Goal: Feedback & Contribution: Leave review/rating

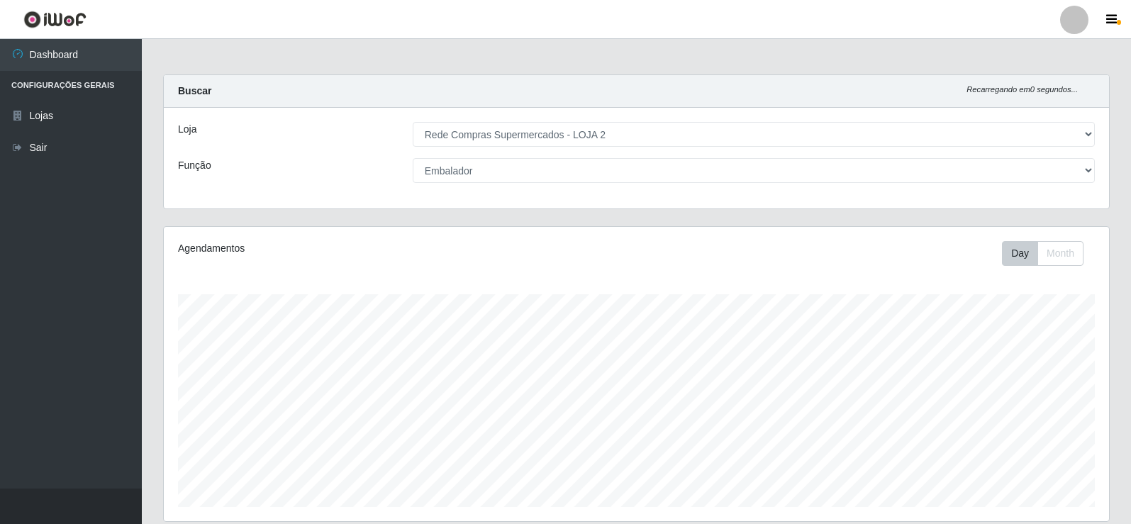
select select "161"
select select "1"
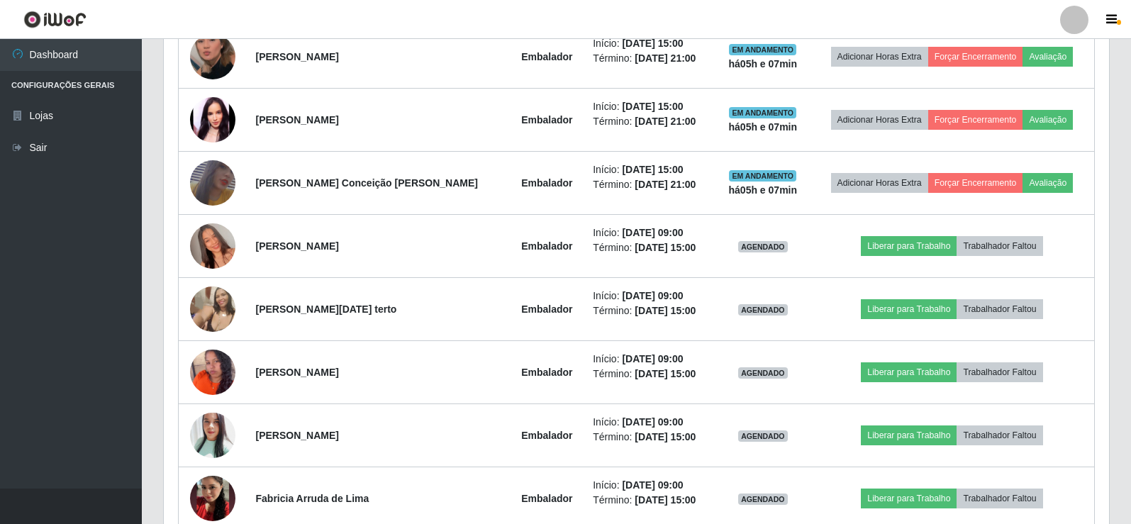
scroll to position [431, 0]
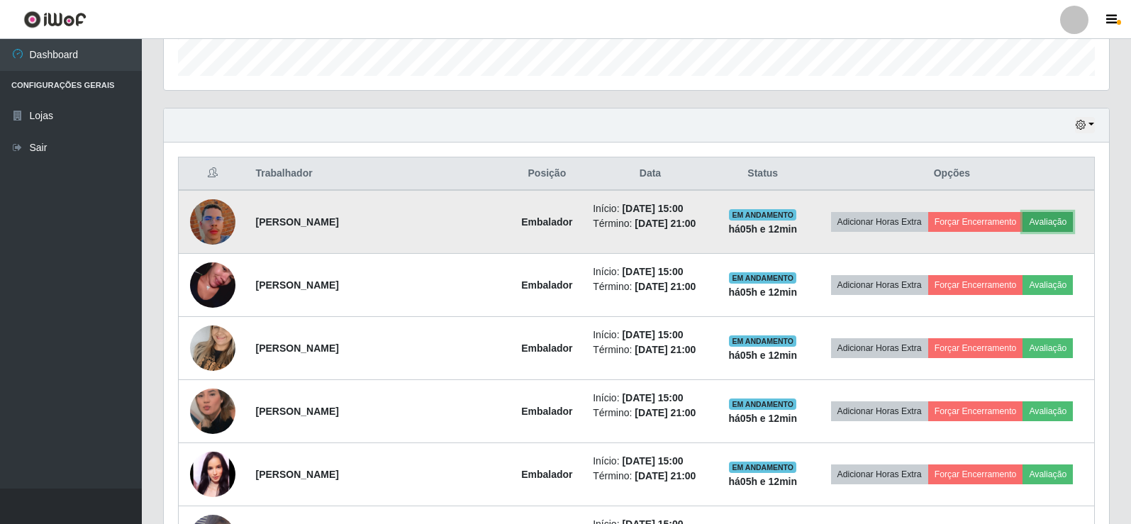
click at [1051, 225] on button "Avaliação" at bounding box center [1047, 222] width 50 height 20
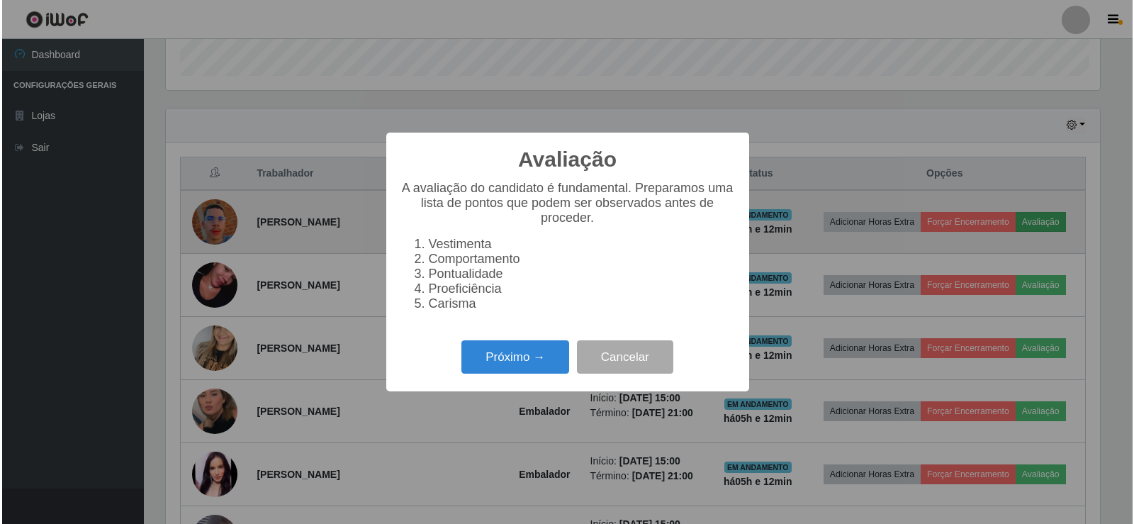
scroll to position [294, 938]
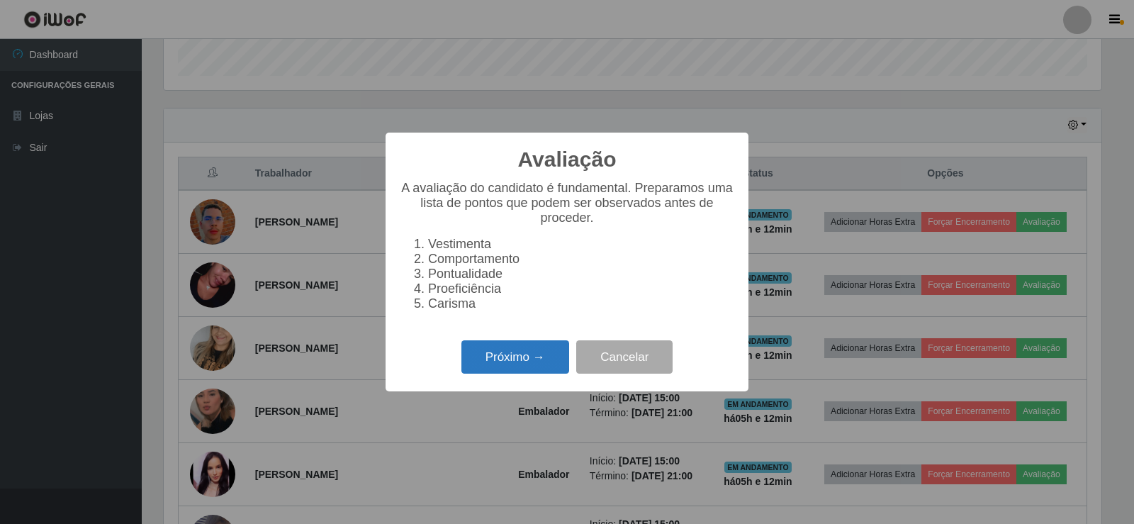
click at [535, 370] on button "Próximo →" at bounding box center [515, 356] width 108 height 33
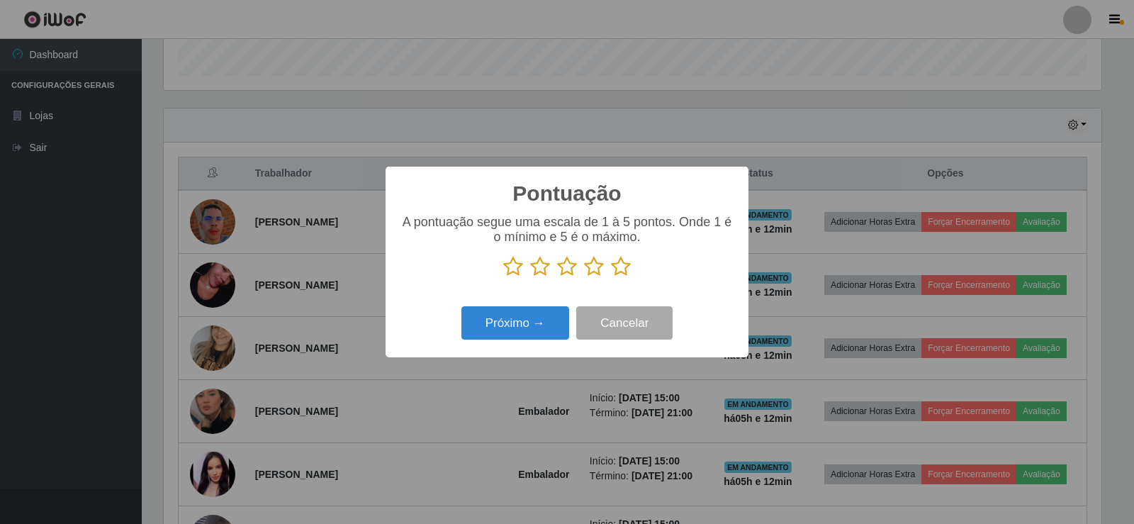
scroll to position [708540, 707896]
click at [617, 269] on icon at bounding box center [621, 266] width 20 height 21
click at [611, 277] on input "radio" at bounding box center [611, 277] width 0 height 0
click at [522, 338] on button "Próximo →" at bounding box center [515, 322] width 108 height 33
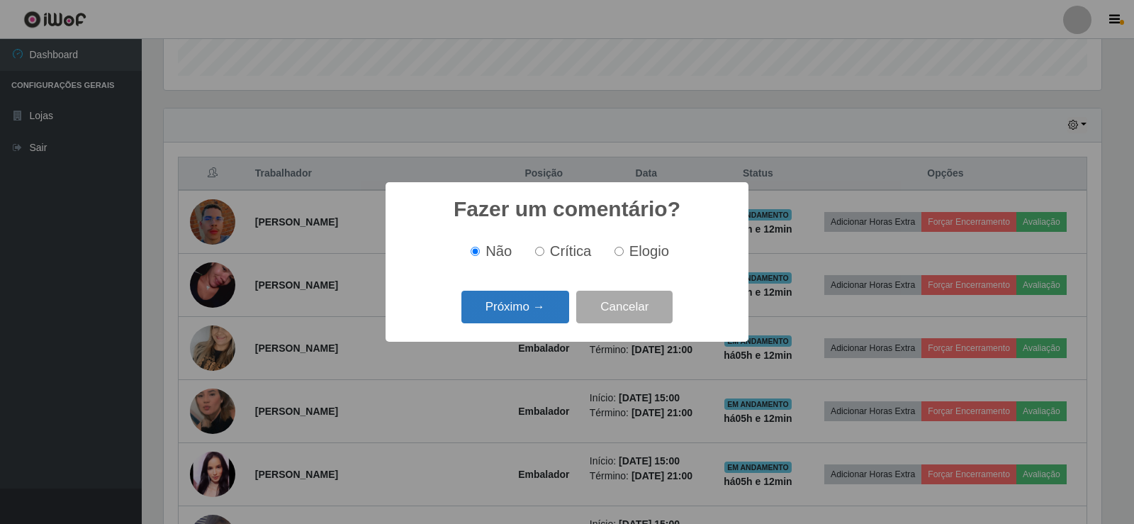
click at [533, 310] on button "Próximo →" at bounding box center [515, 307] width 108 height 33
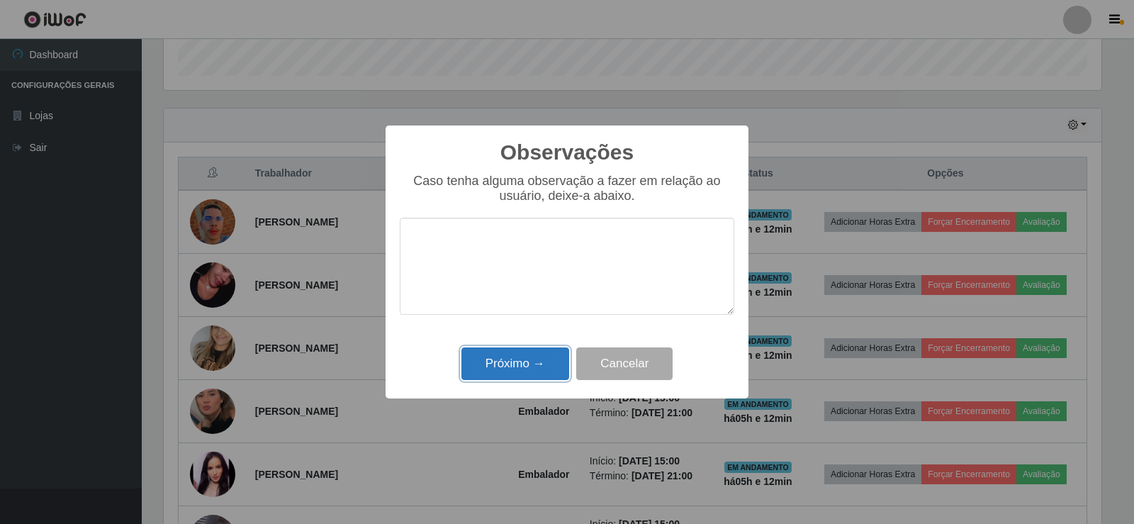
click at [556, 356] on button "Próximo →" at bounding box center [515, 363] width 108 height 33
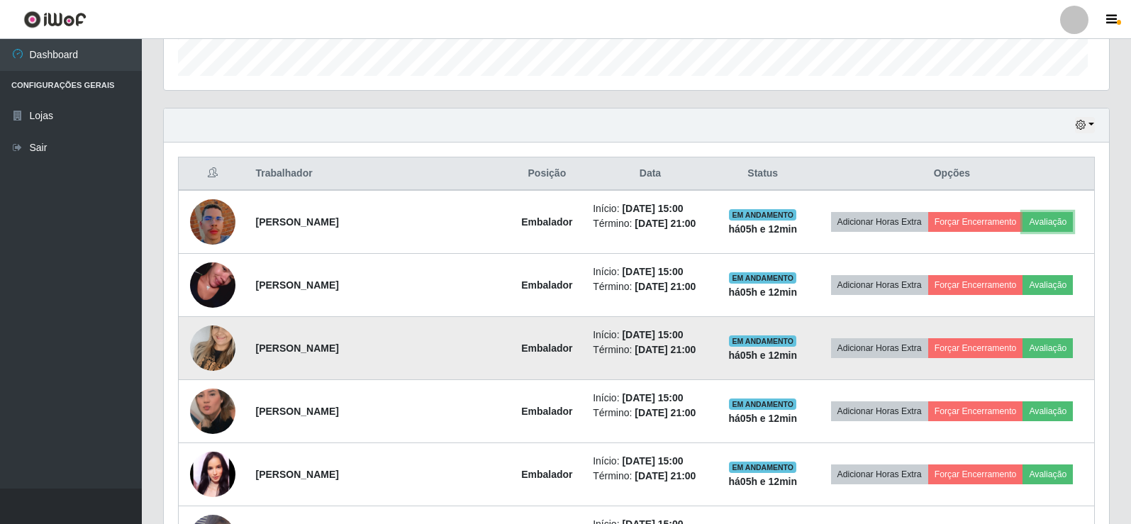
scroll to position [294, 945]
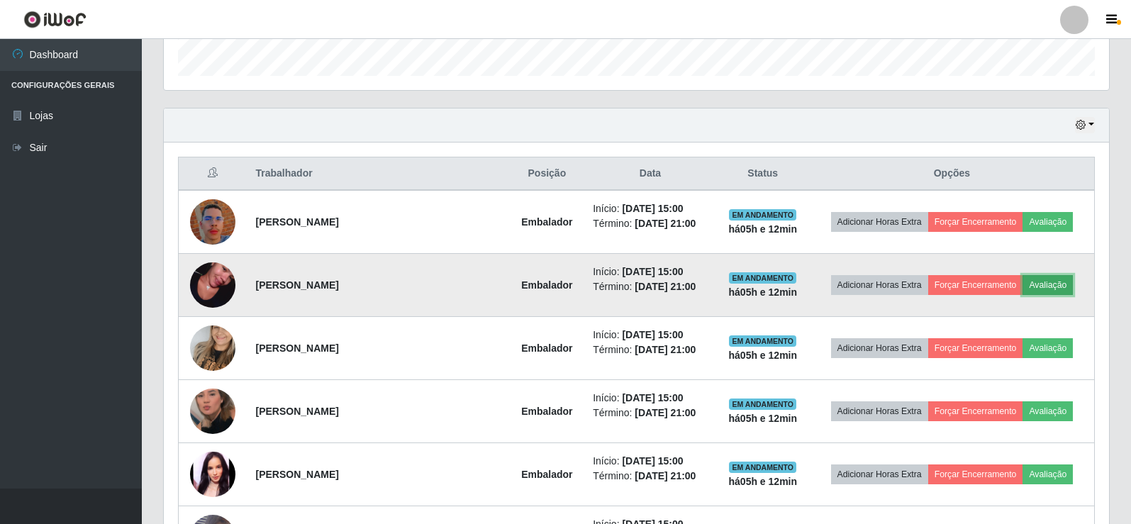
click at [1055, 280] on button "Avaliação" at bounding box center [1047, 285] width 50 height 20
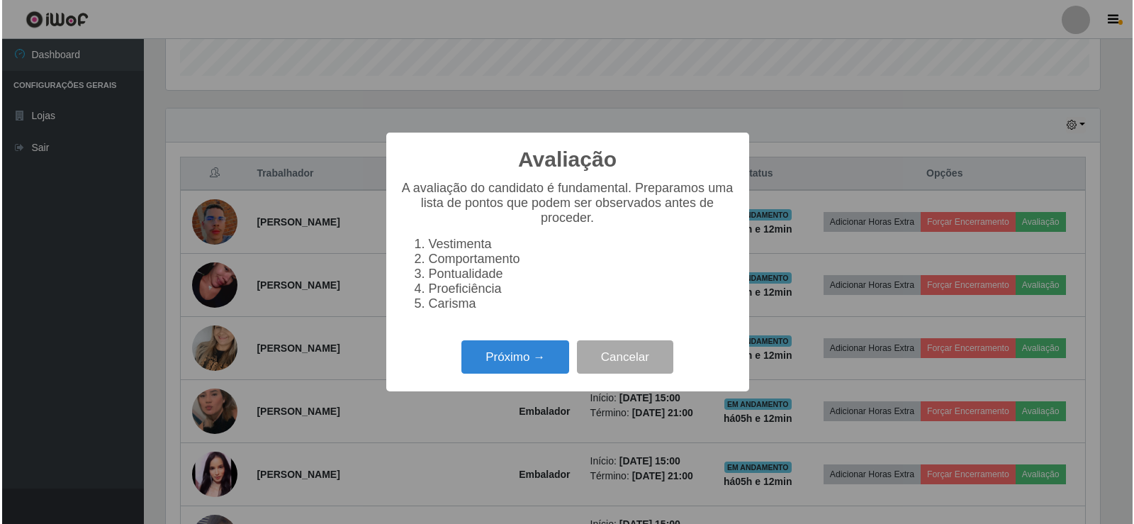
scroll to position [294, 938]
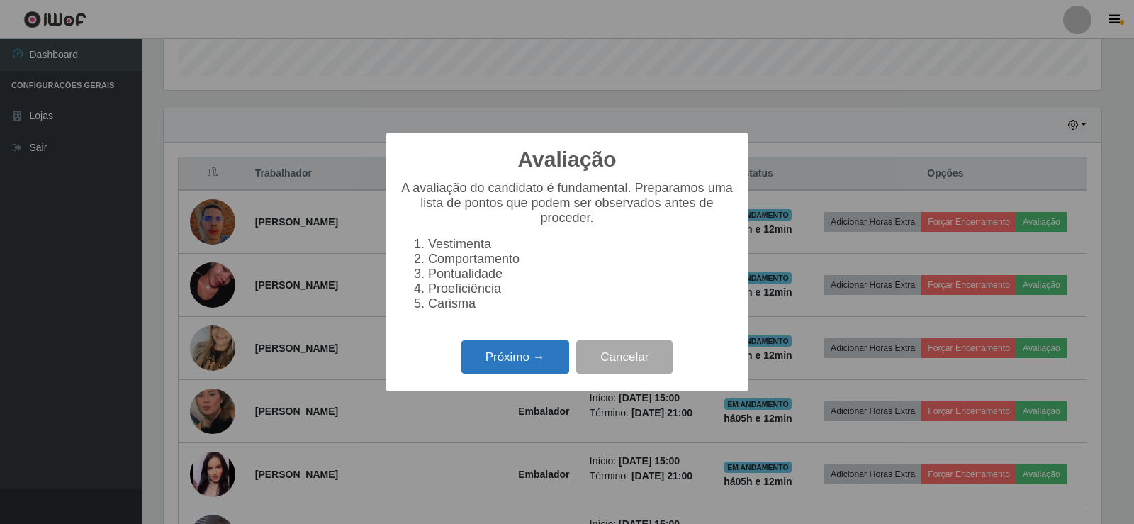
click at [517, 354] on button "Próximo →" at bounding box center [515, 356] width 108 height 33
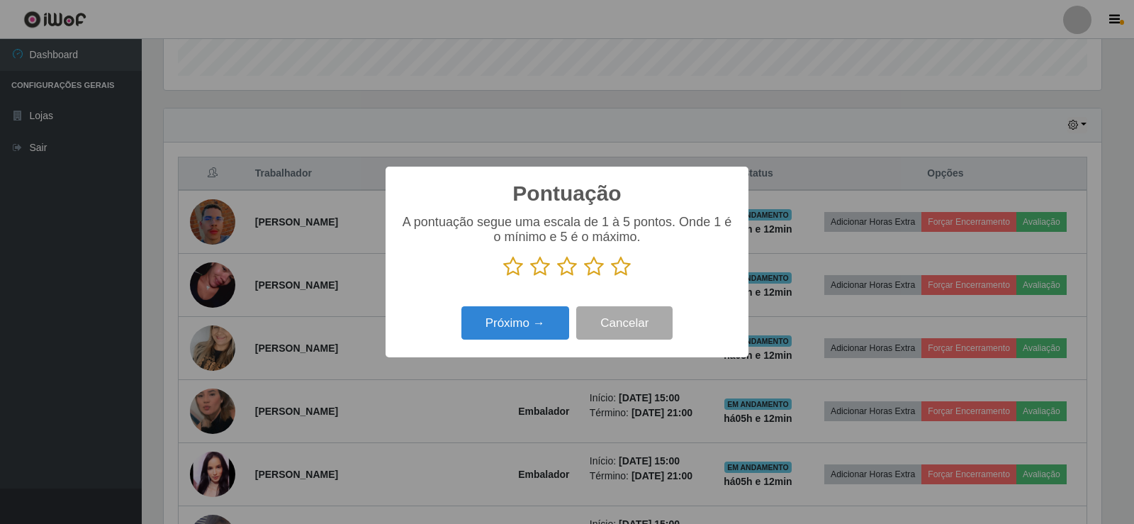
scroll to position [708540, 707896]
click at [622, 276] on icon at bounding box center [621, 266] width 20 height 21
click at [611, 277] on input "radio" at bounding box center [611, 277] width 0 height 0
click at [521, 331] on button "Próximo →" at bounding box center [515, 322] width 108 height 33
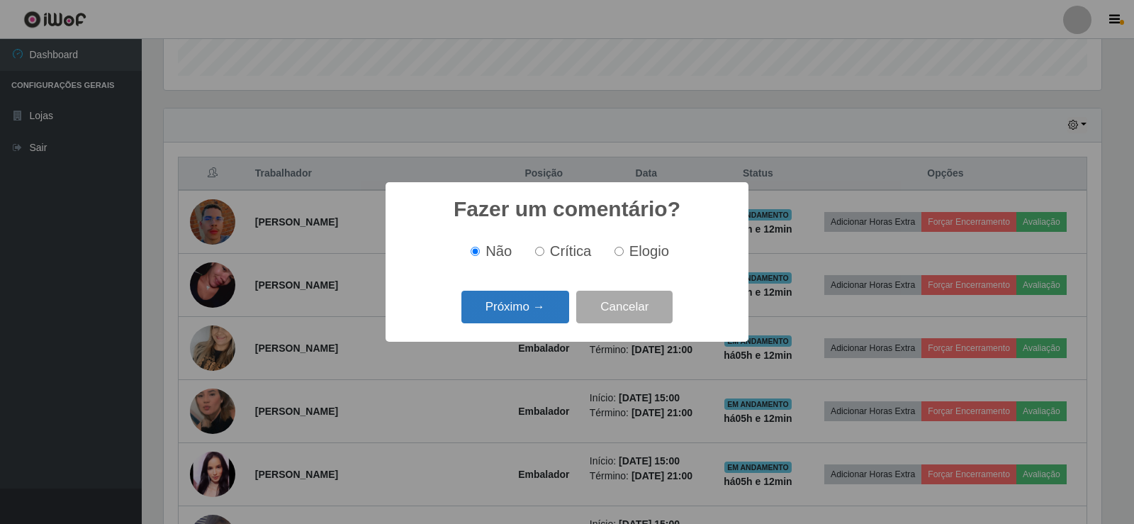
click at [522, 315] on button "Próximo →" at bounding box center [515, 307] width 108 height 33
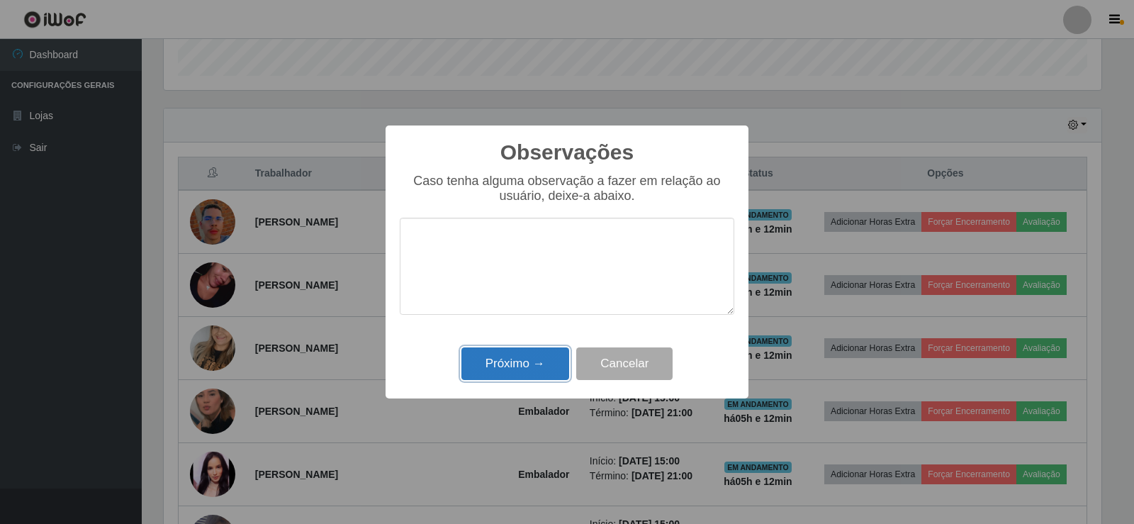
click at [528, 357] on button "Próximo →" at bounding box center [515, 363] width 108 height 33
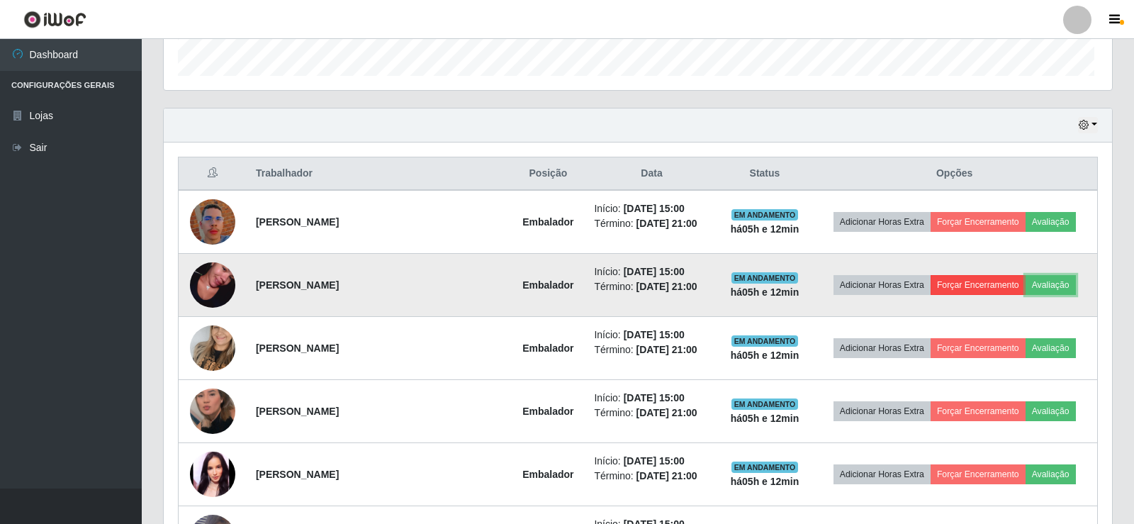
scroll to position [294, 945]
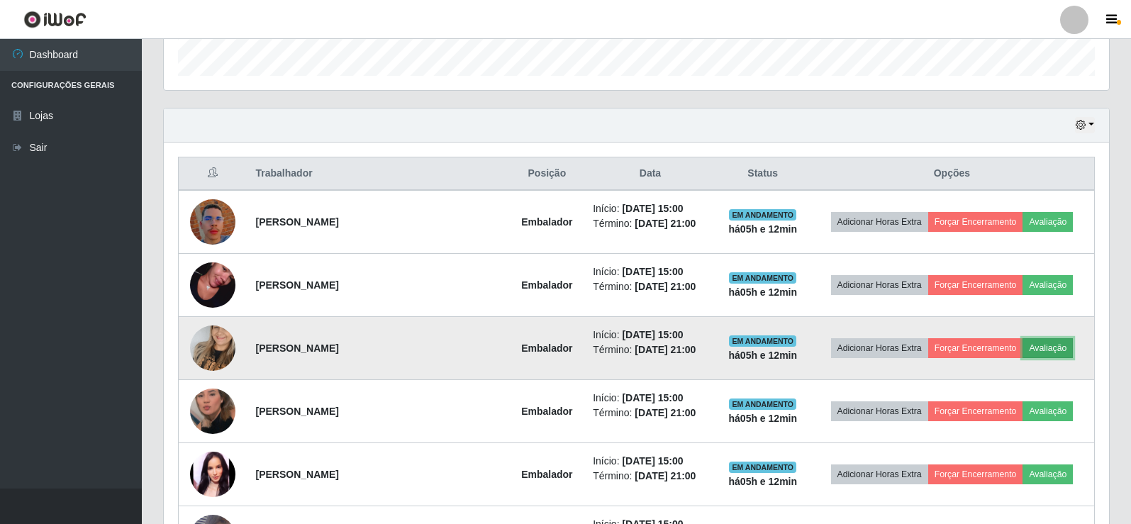
click at [1048, 343] on button "Avaliação" at bounding box center [1047, 348] width 50 height 20
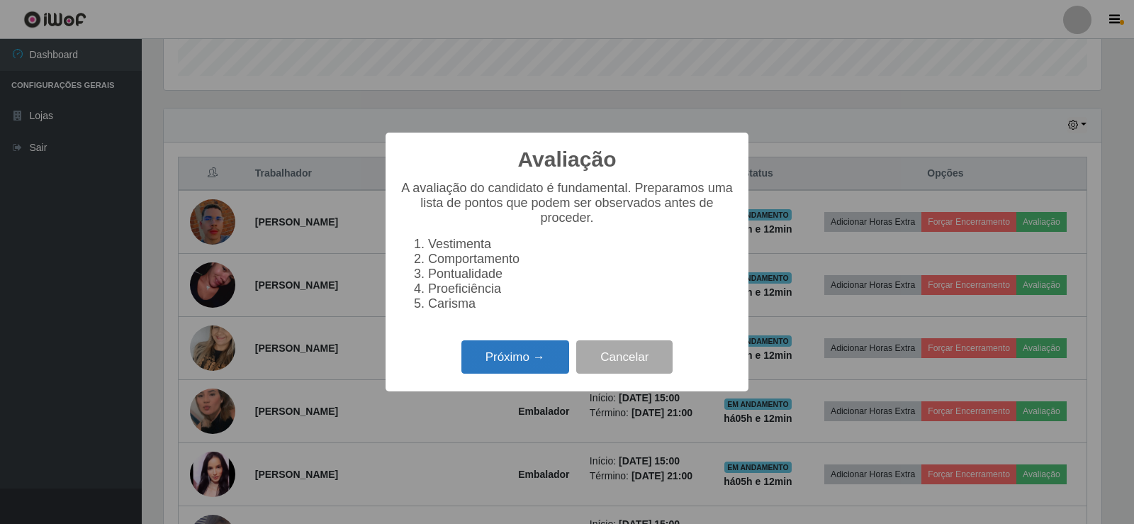
click at [541, 355] on button "Próximo →" at bounding box center [515, 356] width 108 height 33
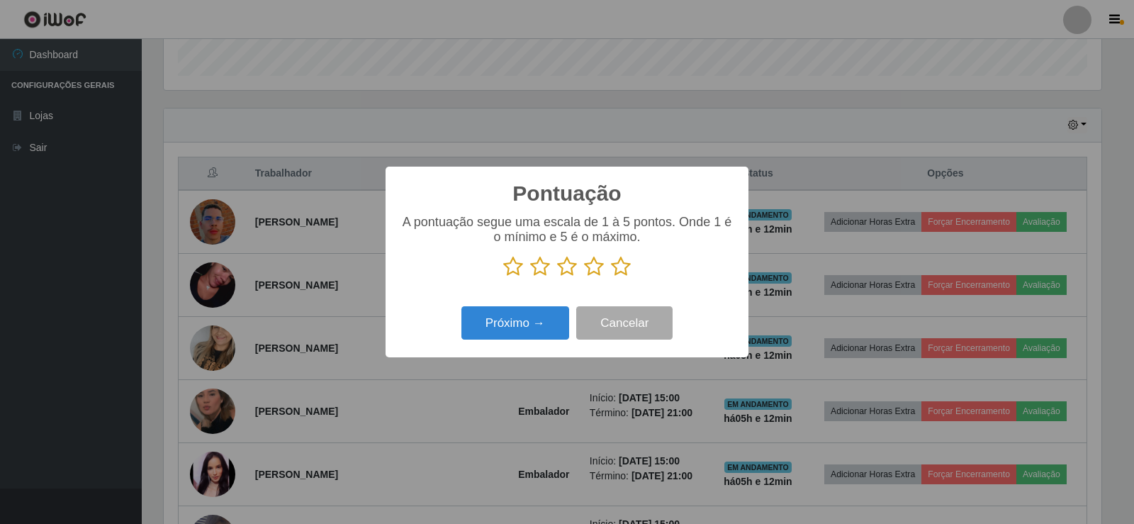
click at [627, 267] on icon at bounding box center [621, 266] width 20 height 21
click at [611, 277] on input "radio" at bounding box center [611, 277] width 0 height 0
click at [537, 307] on div "Próximo → Cancelar" at bounding box center [567, 323] width 335 height 40
click at [535, 315] on button "Próximo →" at bounding box center [515, 322] width 108 height 33
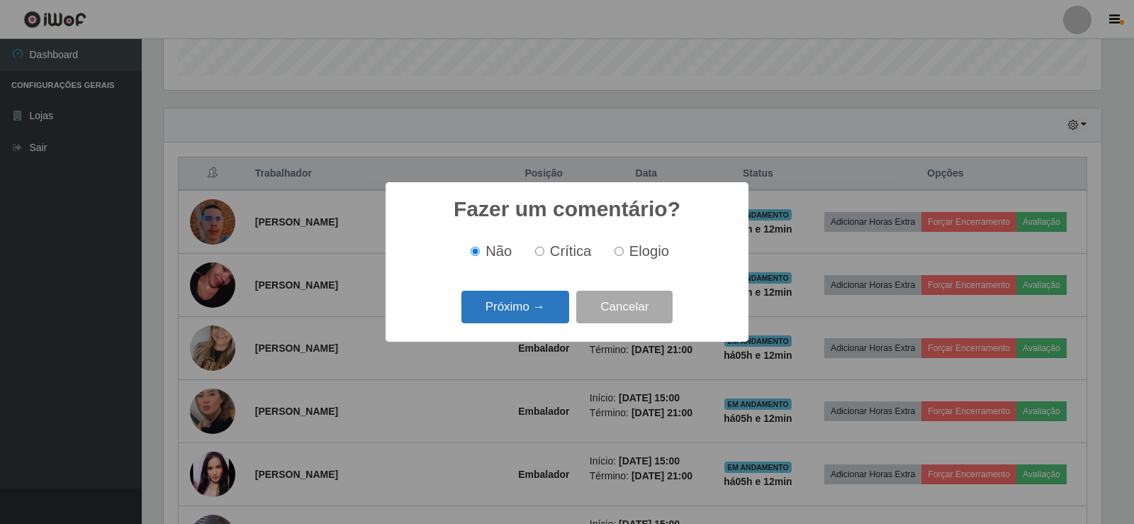
click at [521, 318] on button "Próximo →" at bounding box center [515, 307] width 108 height 33
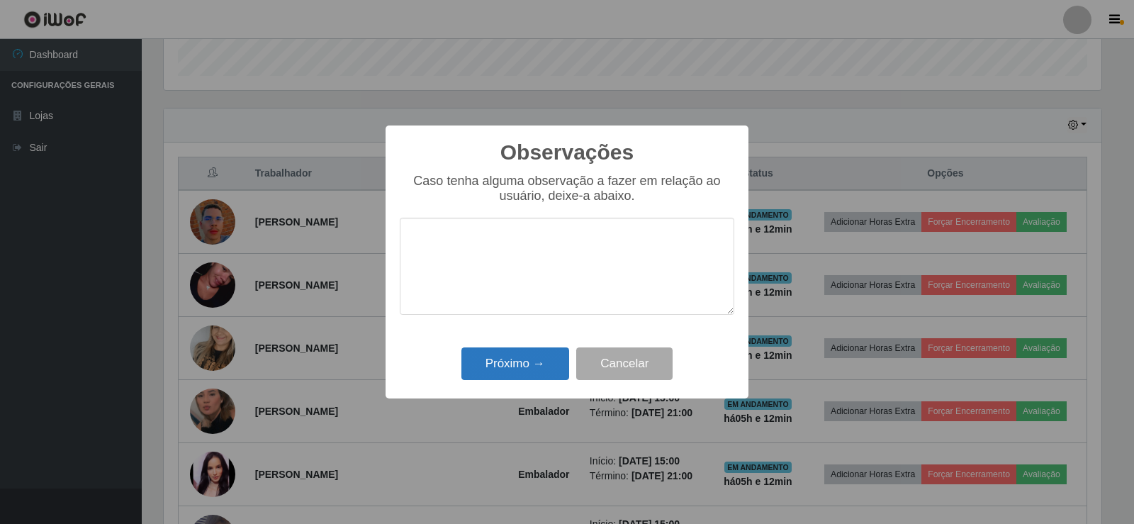
drag, startPoint x: 527, startPoint y: 344, endPoint x: 528, endPoint y: 354, distance: 9.9
click at [527, 350] on div "Observações × Caso tenha alguma observação a fazer em relação ao usuário, deixe…" at bounding box center [567, 261] width 363 height 273
click at [529, 357] on button "Próximo →" at bounding box center [515, 363] width 108 height 33
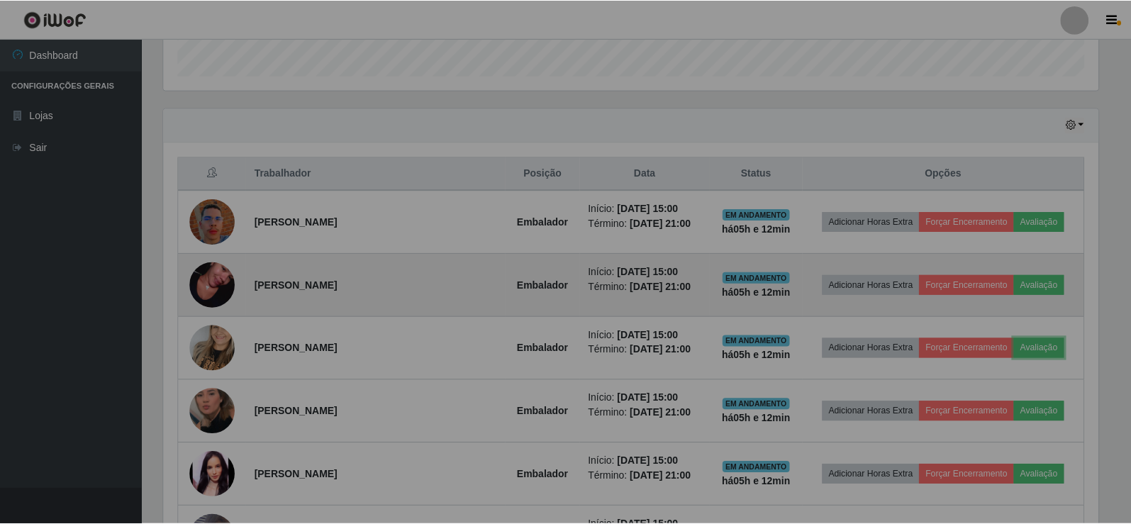
scroll to position [294, 945]
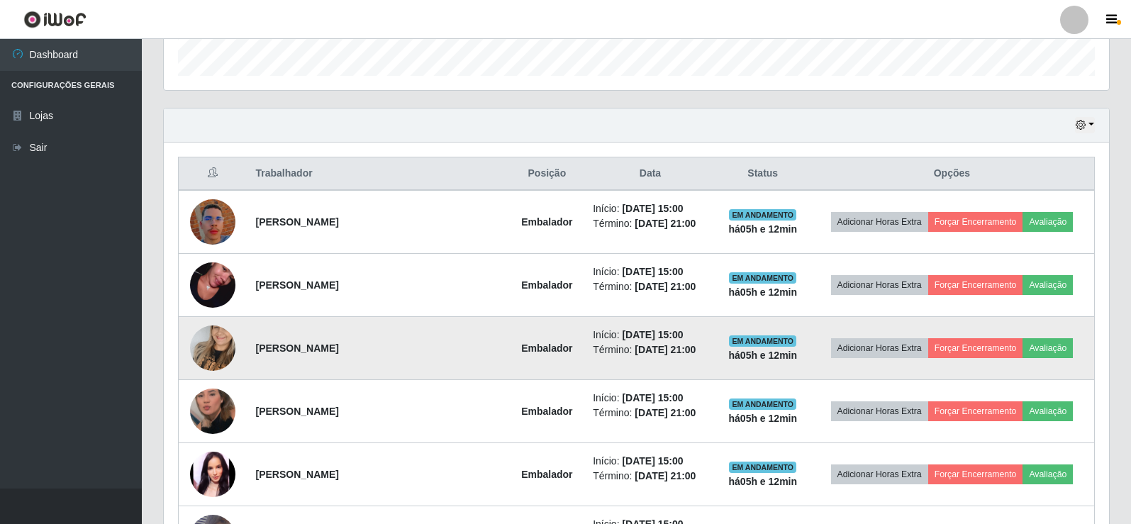
click at [204, 347] on img at bounding box center [212, 348] width 45 height 81
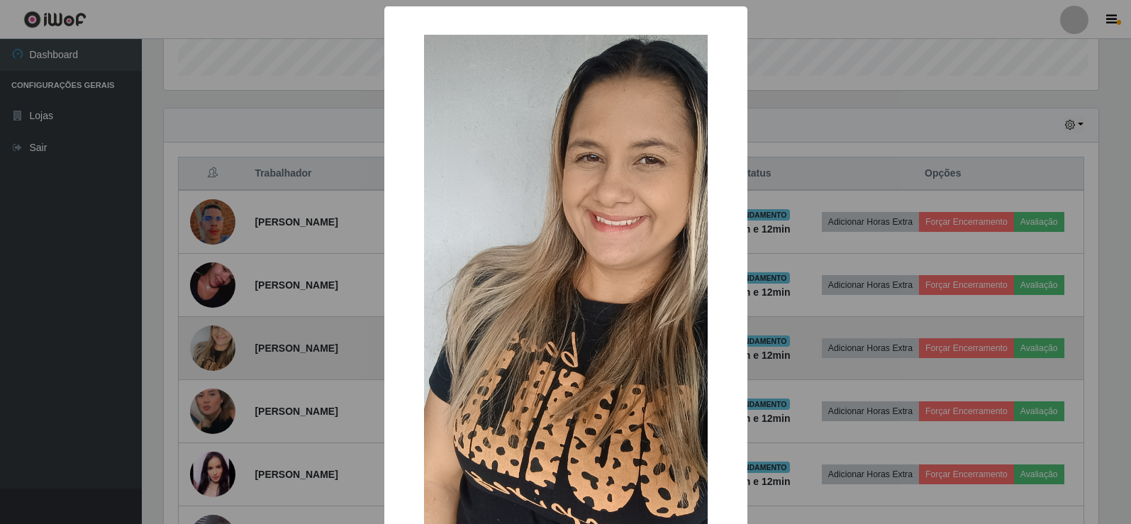
scroll to position [294, 938]
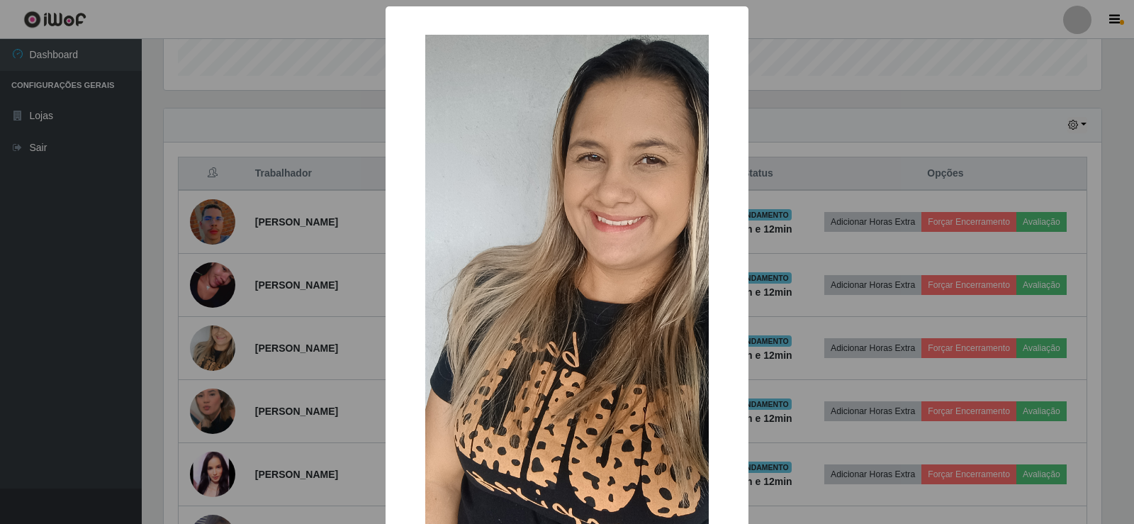
click at [242, 318] on div "× OK Cancel" at bounding box center [567, 262] width 1134 height 524
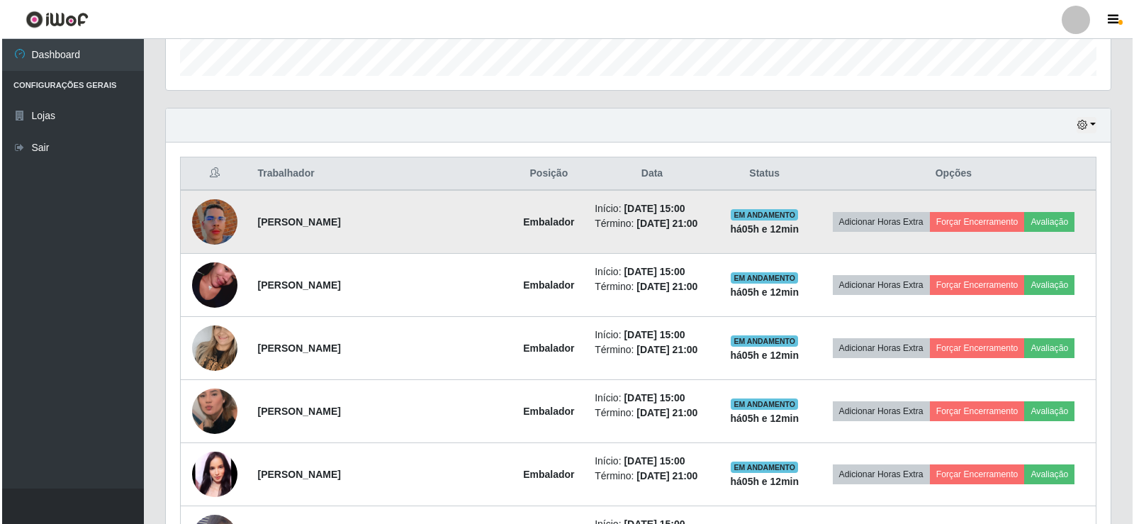
scroll to position [294, 945]
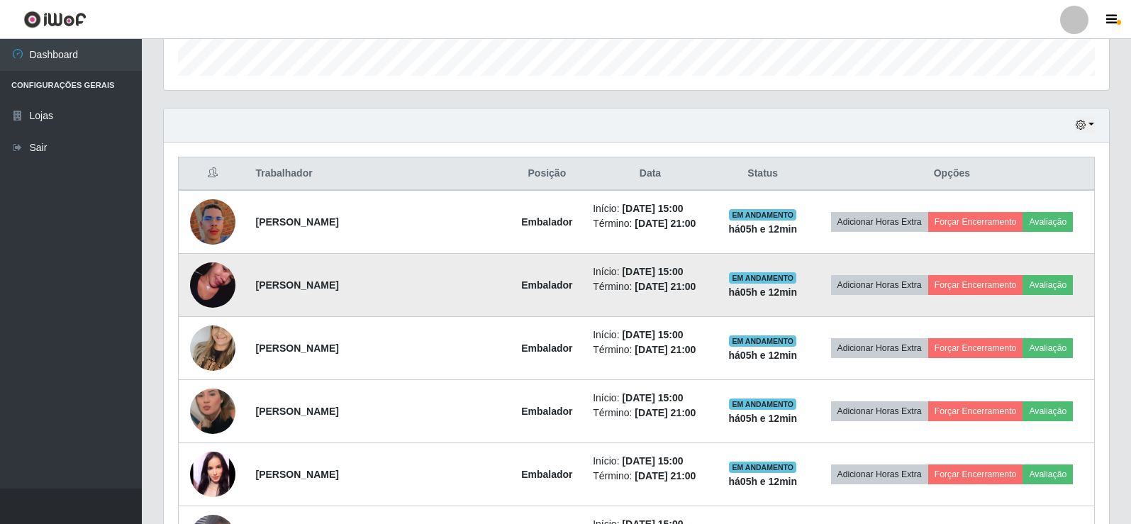
click at [220, 279] on img at bounding box center [212, 285] width 45 height 81
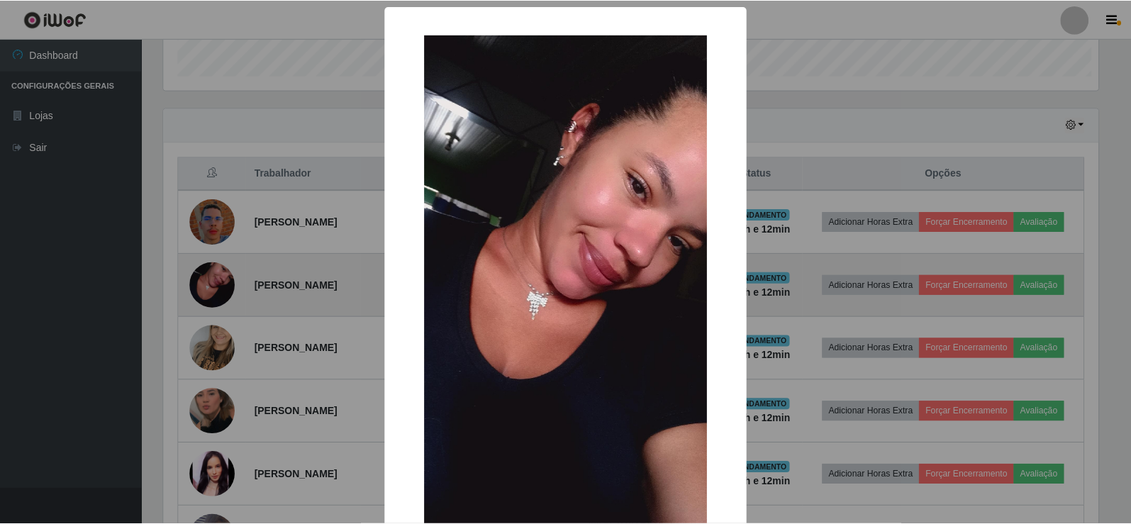
scroll to position [294, 938]
click at [220, 279] on div "× OK Cancel" at bounding box center [567, 262] width 1134 height 524
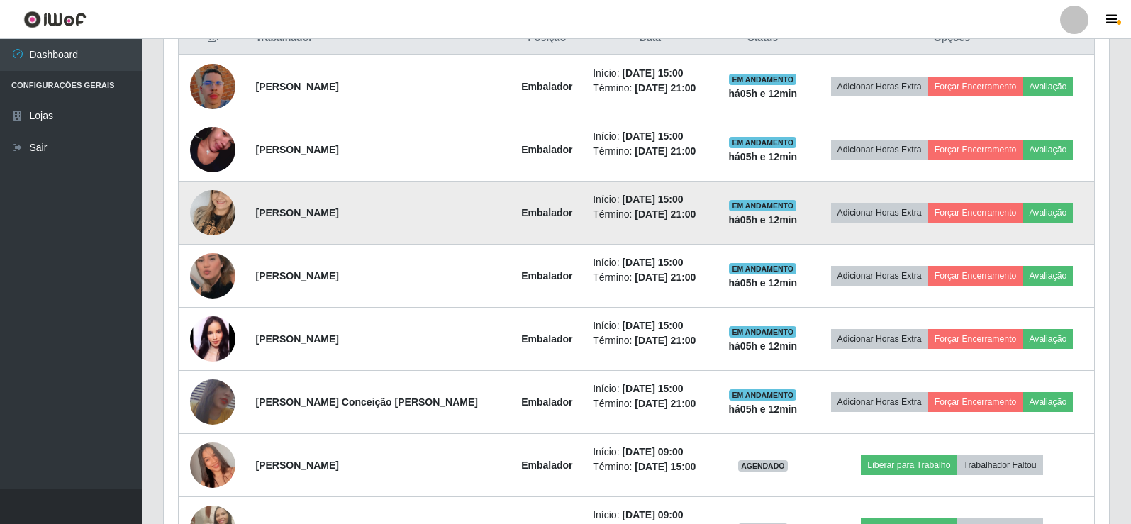
scroll to position [573, 0]
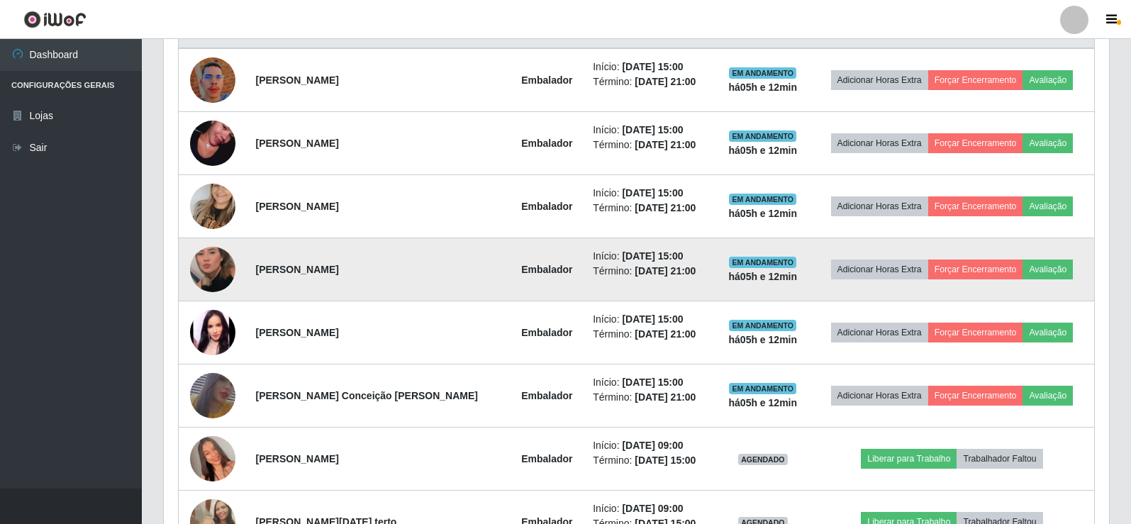
click at [231, 267] on img at bounding box center [212, 269] width 45 height 81
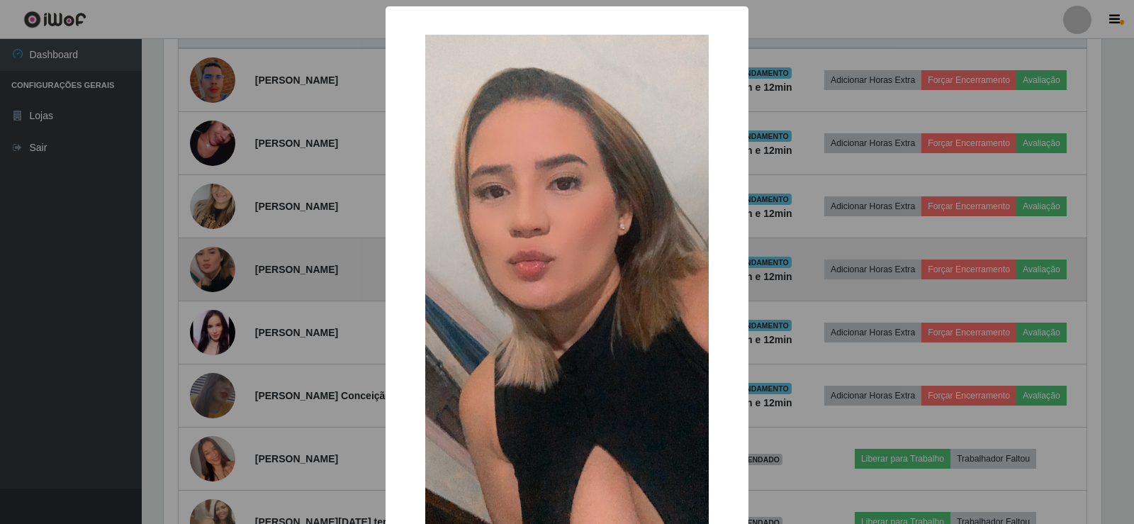
click at [231, 267] on div "× OK Cancel" at bounding box center [567, 262] width 1134 height 524
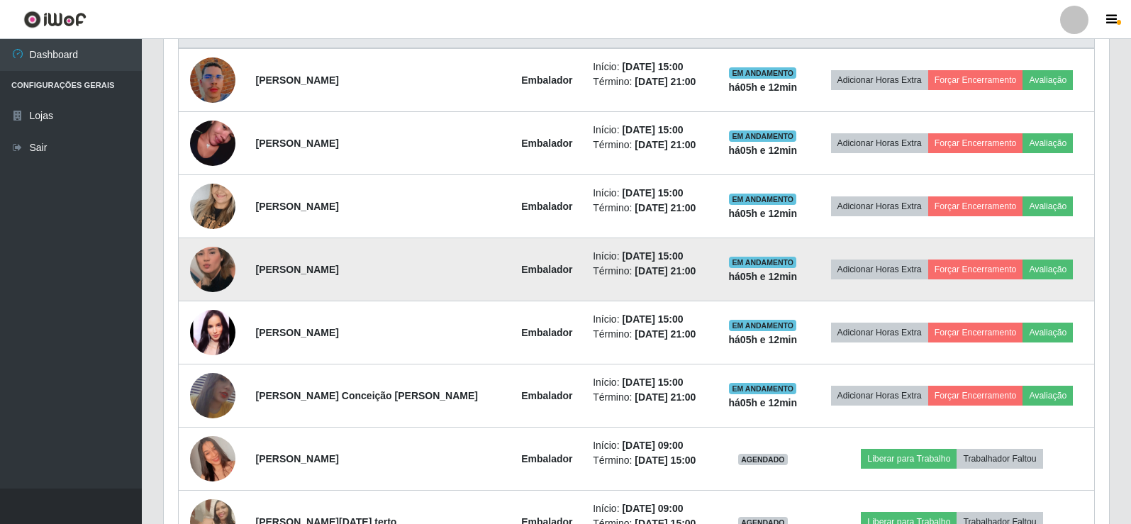
scroll to position [294, 945]
click at [1036, 272] on button "Avaliação" at bounding box center [1047, 269] width 50 height 20
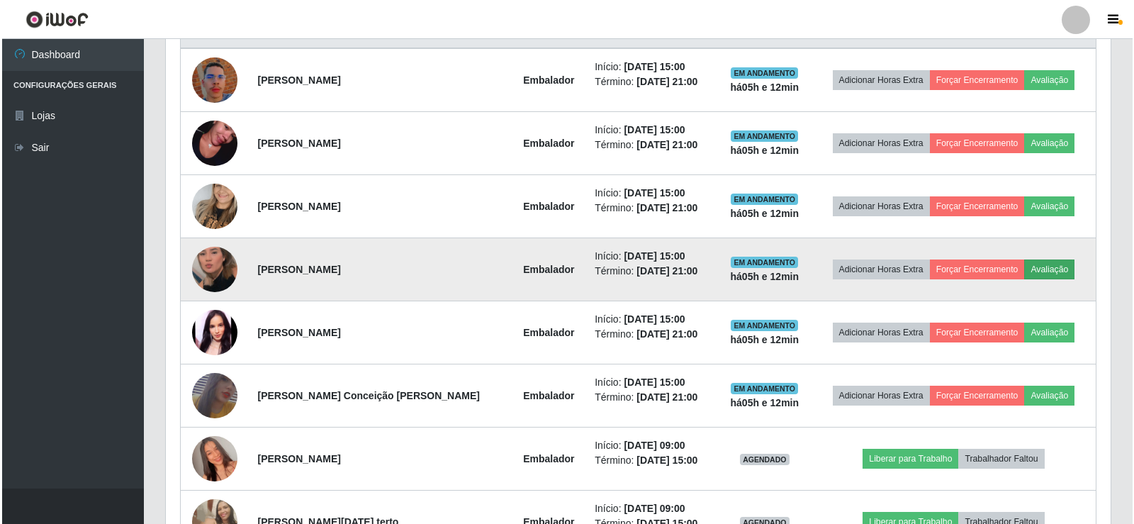
scroll to position [294, 938]
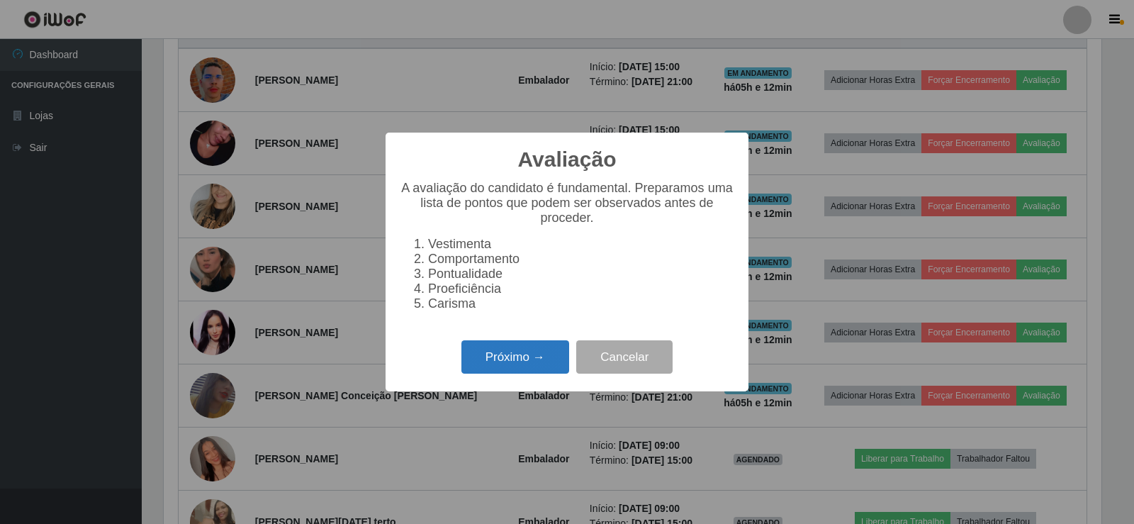
click at [464, 360] on button "Próximo →" at bounding box center [515, 356] width 108 height 33
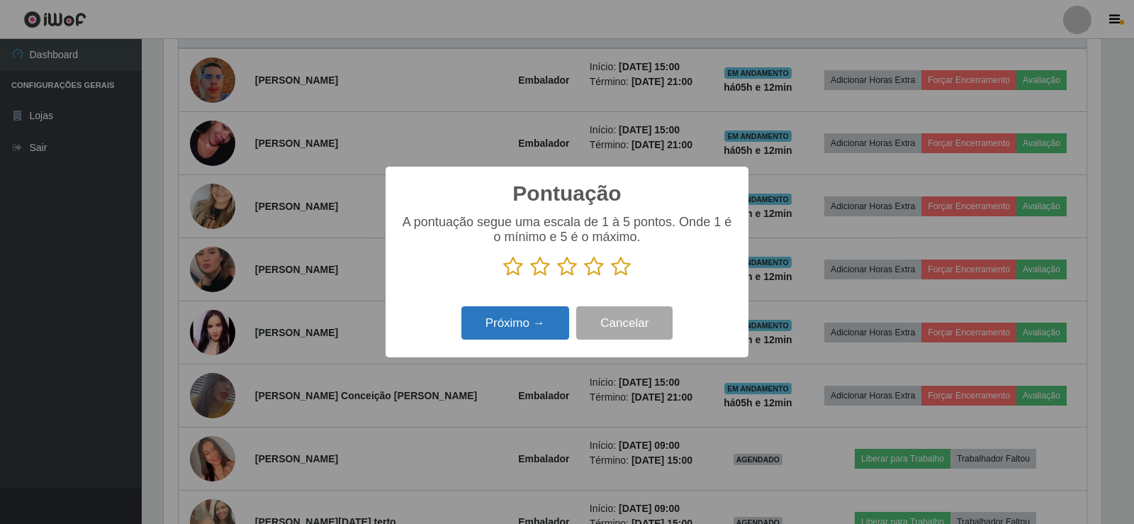
scroll to position [0, 0]
click at [617, 268] on icon at bounding box center [621, 266] width 20 height 21
click at [611, 277] on input "radio" at bounding box center [611, 277] width 0 height 0
click at [503, 314] on button "Próximo →" at bounding box center [515, 322] width 108 height 33
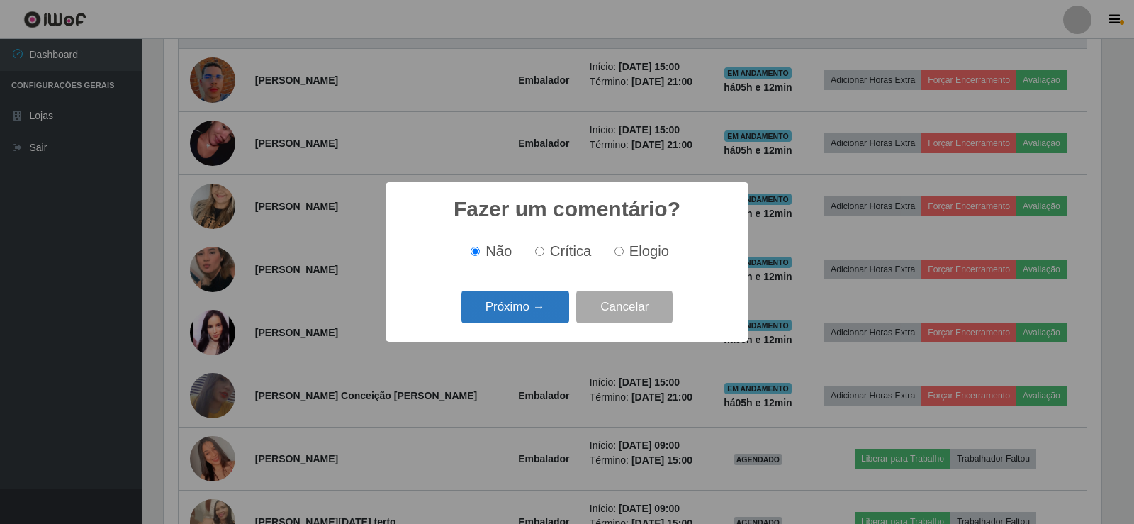
click at [504, 304] on button "Próximo →" at bounding box center [515, 307] width 108 height 33
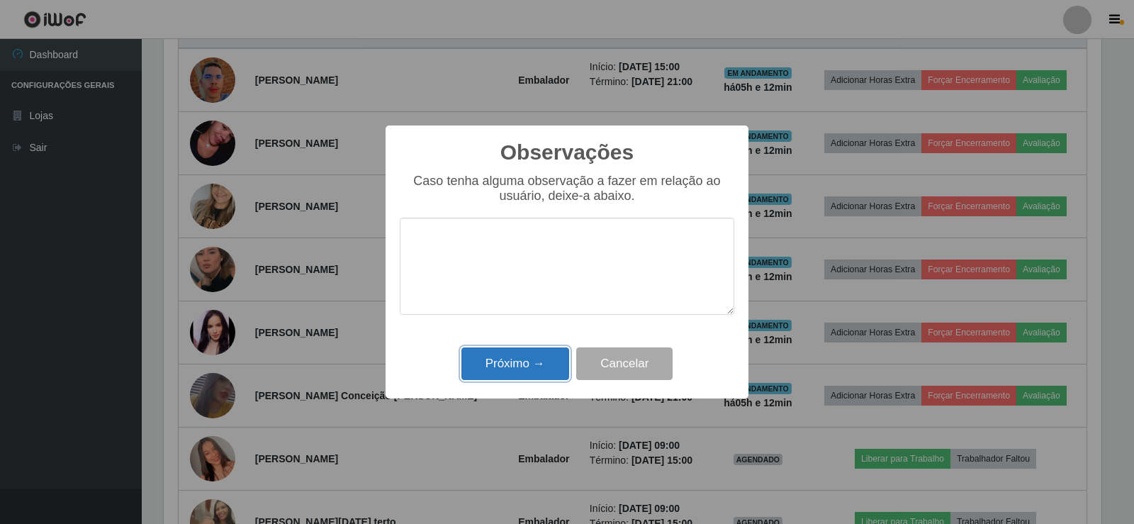
click at [506, 358] on button "Próximo →" at bounding box center [515, 363] width 108 height 33
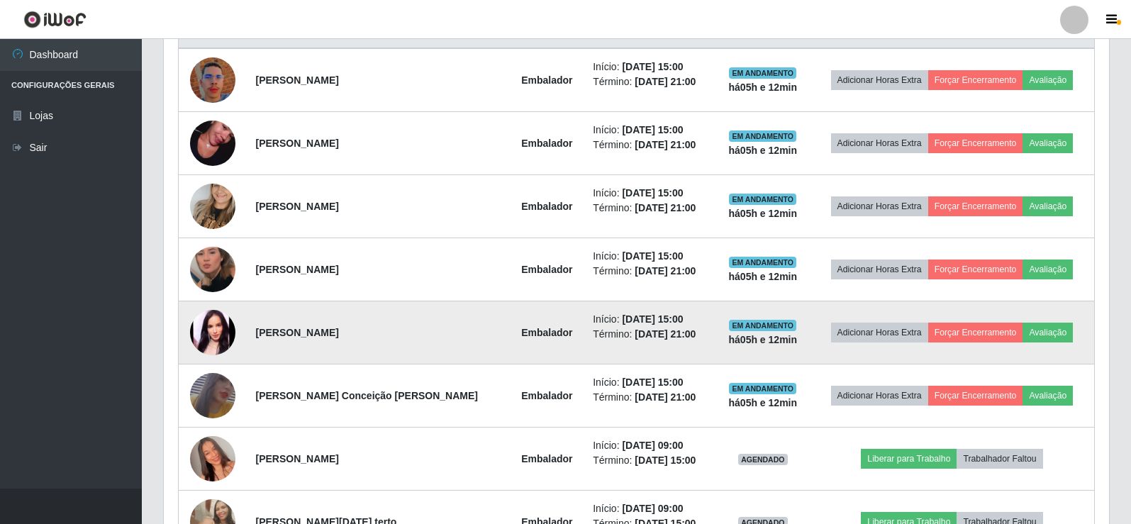
click at [228, 323] on img at bounding box center [212, 332] width 45 height 45
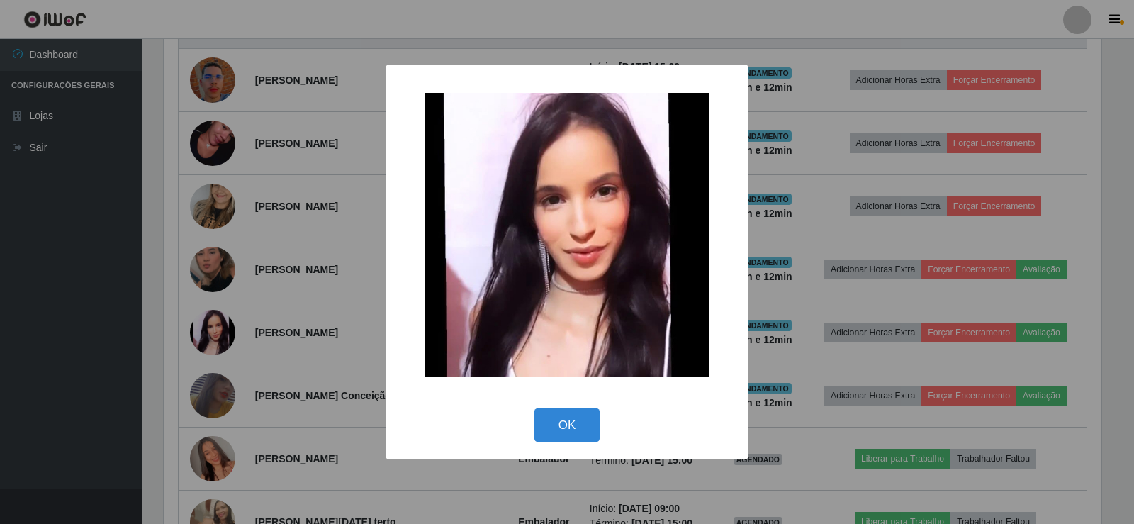
click at [258, 308] on div "× OK Cancel" at bounding box center [567, 262] width 1134 height 524
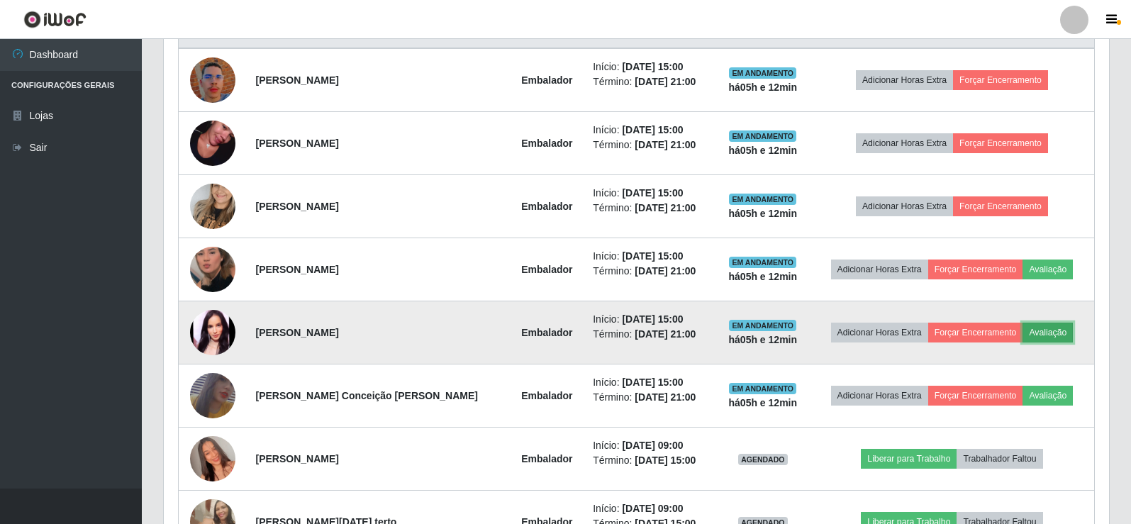
click at [1036, 327] on button "Avaliação" at bounding box center [1047, 333] width 50 height 20
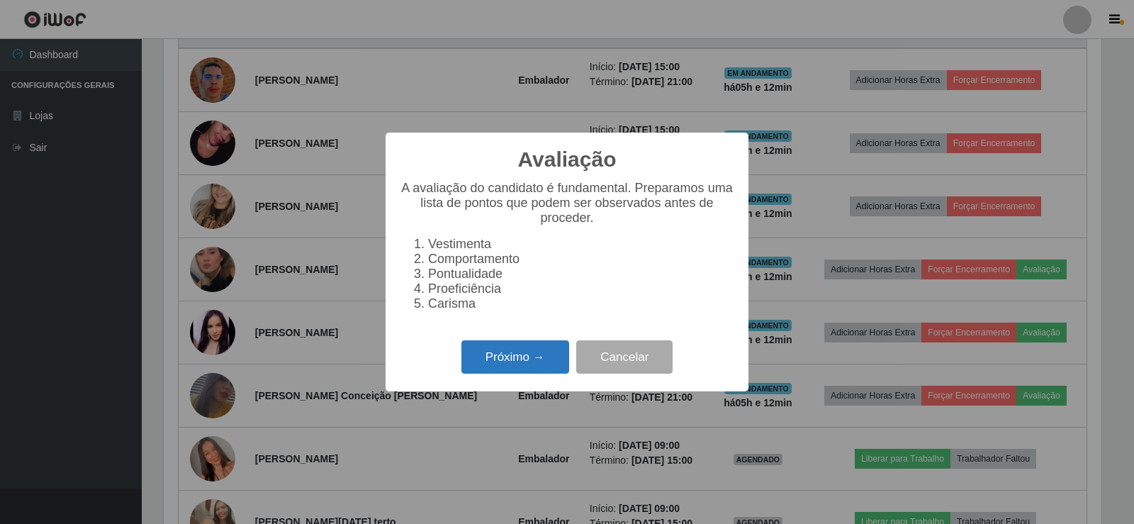
click at [469, 354] on button "Próximo →" at bounding box center [515, 356] width 108 height 33
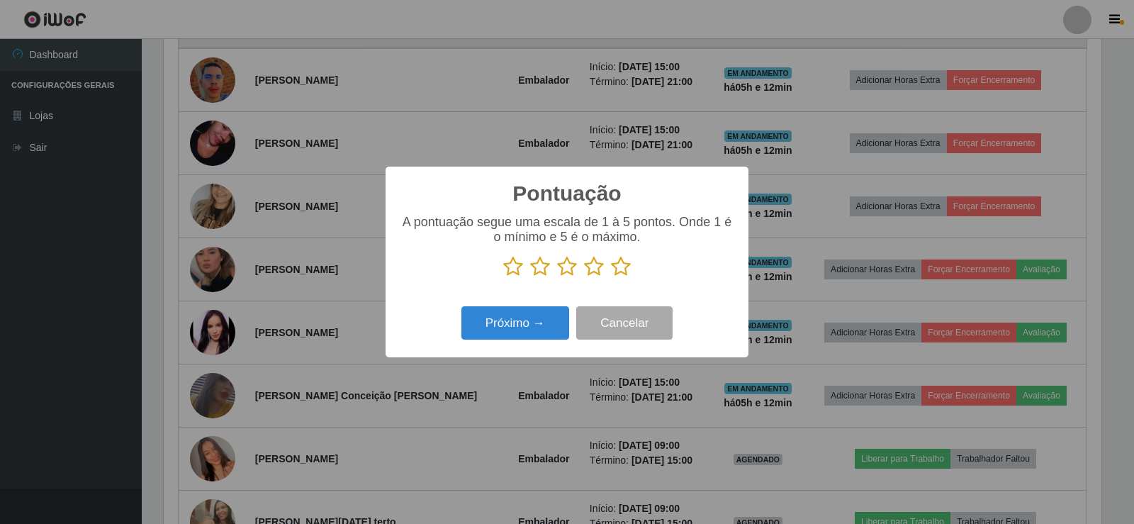
click at [627, 271] on icon at bounding box center [621, 266] width 20 height 21
click at [611, 277] on input "radio" at bounding box center [611, 277] width 0 height 0
click at [498, 323] on button "Próximo →" at bounding box center [515, 322] width 108 height 33
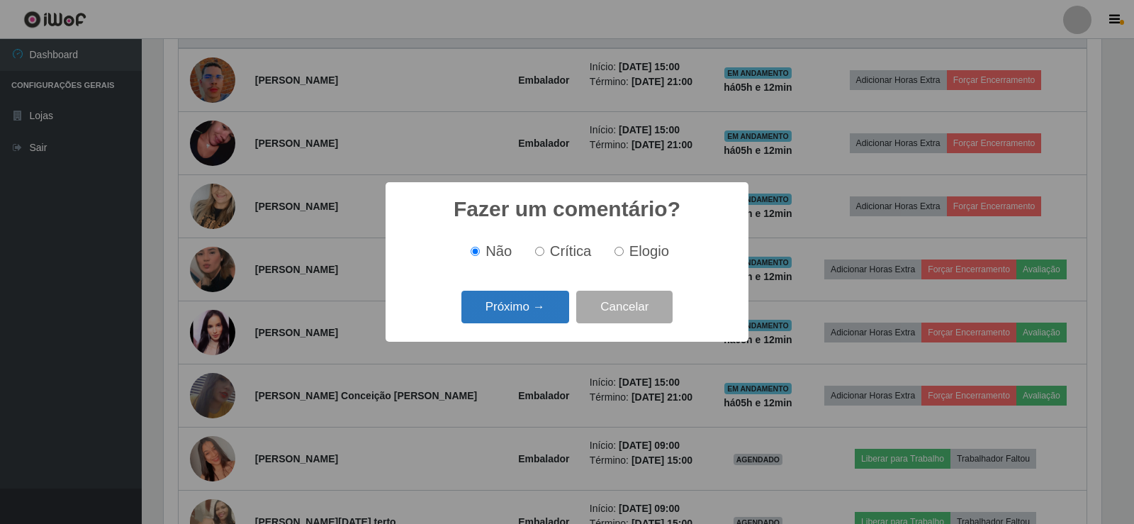
click at [514, 318] on button "Próximo →" at bounding box center [515, 307] width 108 height 33
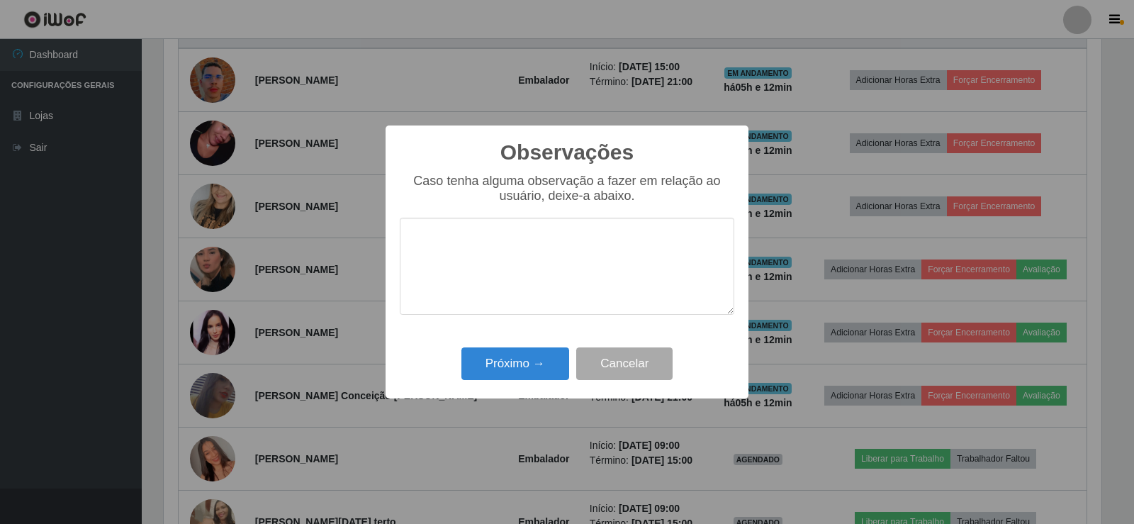
click at [510, 344] on div "Observações × Caso tenha alguma observação a fazer em relação ao usuário, deixe…" at bounding box center [567, 261] width 363 height 273
click at [512, 368] on button "Próximo →" at bounding box center [515, 363] width 108 height 33
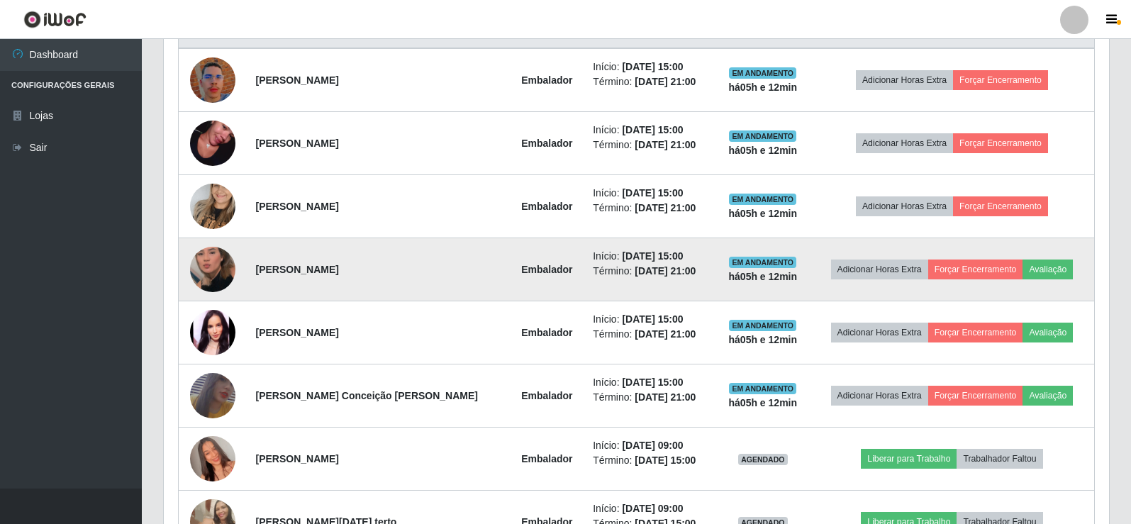
click at [198, 274] on img at bounding box center [212, 269] width 45 height 81
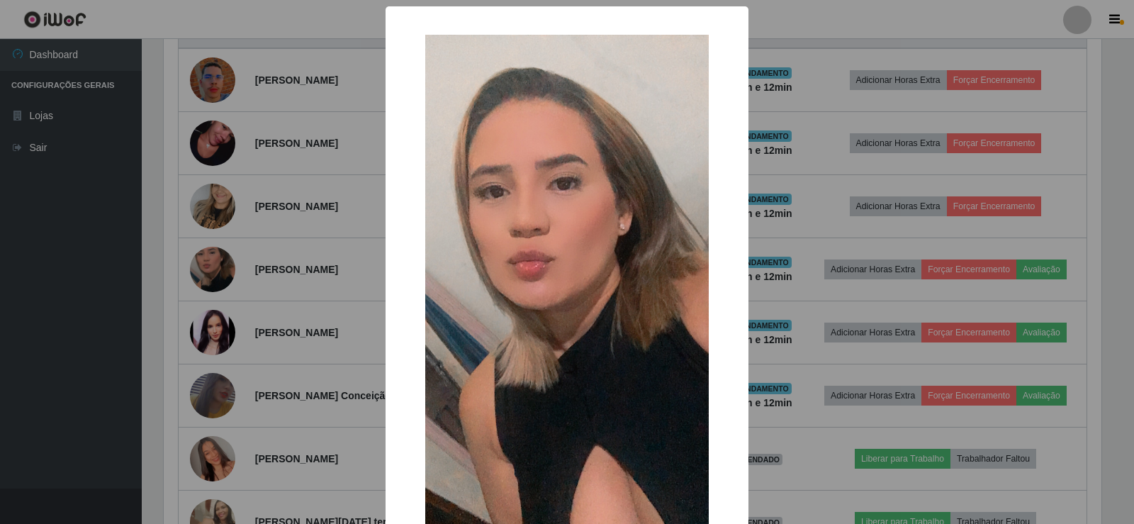
click at [270, 257] on div "× OK Cancel" at bounding box center [567, 262] width 1134 height 524
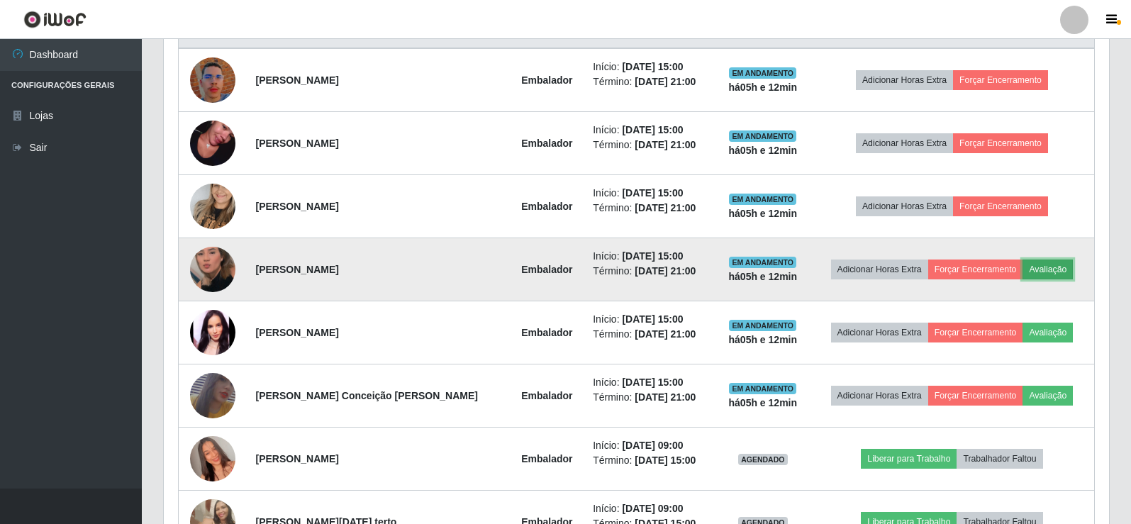
click at [1052, 259] on button "Avaliação" at bounding box center [1047, 269] width 50 height 20
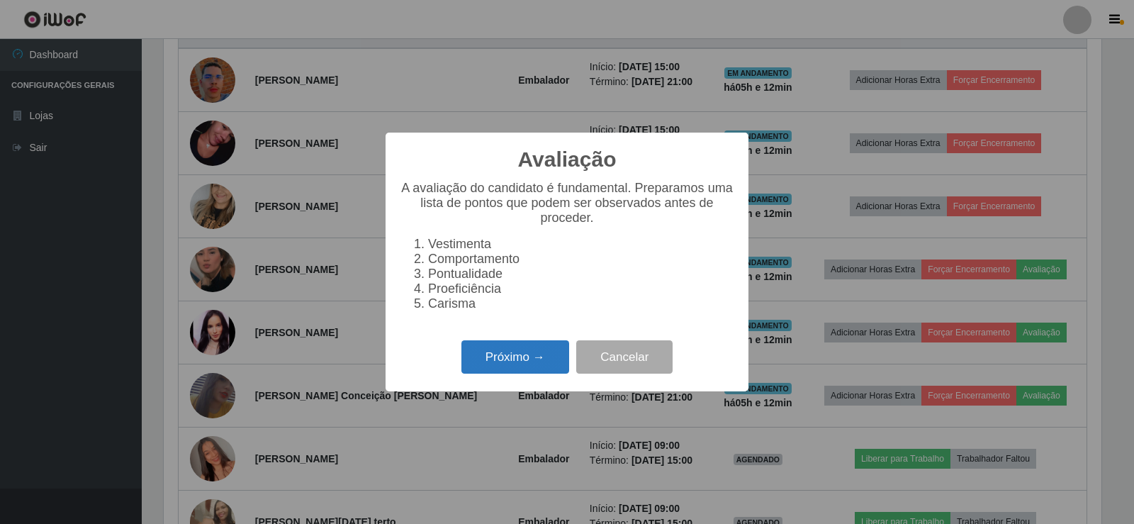
click at [544, 351] on button "Próximo →" at bounding box center [515, 356] width 108 height 33
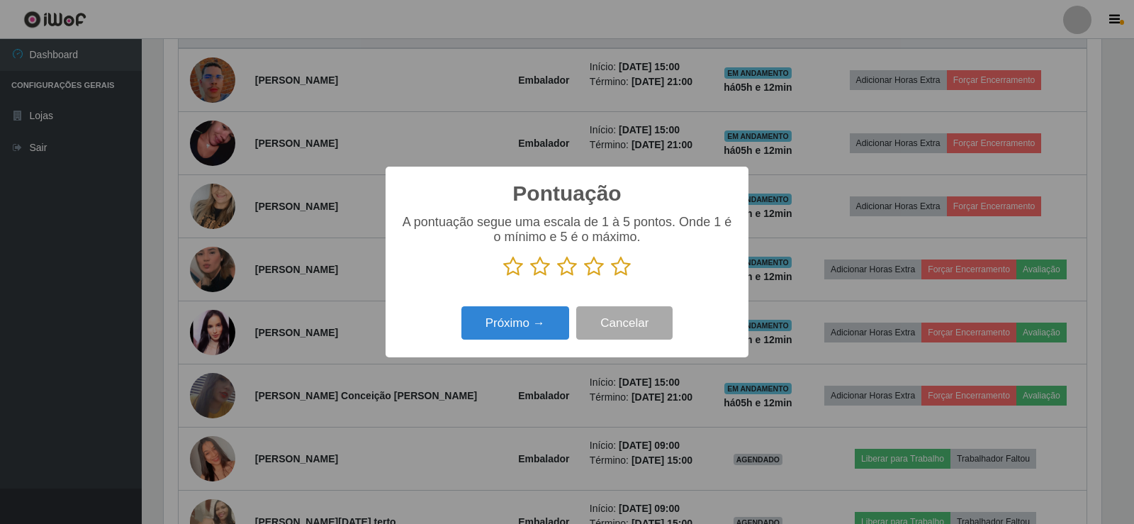
drag, startPoint x: 624, startPoint y: 271, endPoint x: 555, endPoint y: 298, distance: 73.6
click at [622, 271] on icon at bounding box center [621, 266] width 20 height 21
click at [611, 277] on input "radio" at bounding box center [611, 277] width 0 height 0
click at [527, 324] on button "Próximo →" at bounding box center [515, 322] width 108 height 33
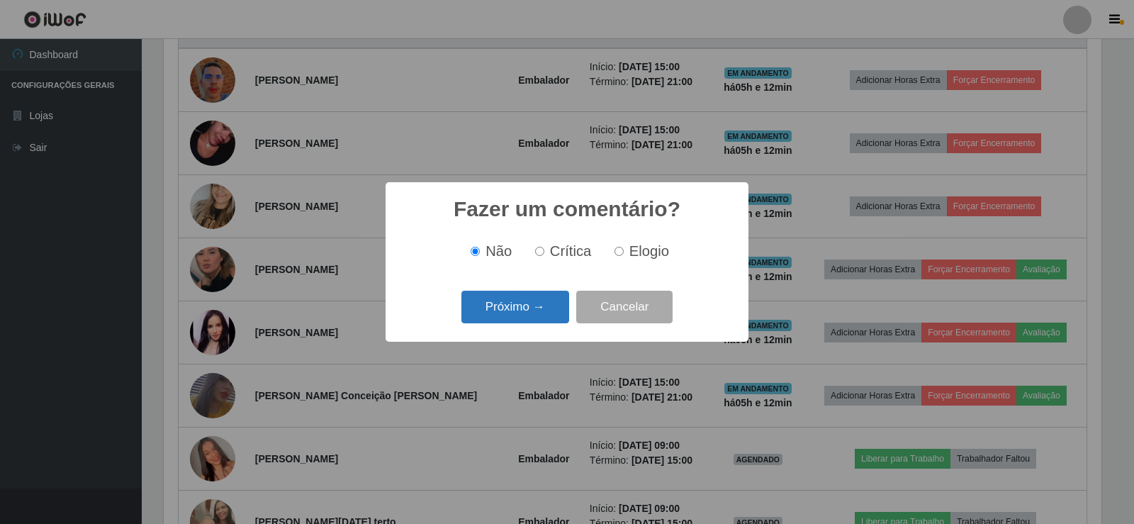
click at [523, 309] on button "Próximo →" at bounding box center [515, 307] width 108 height 33
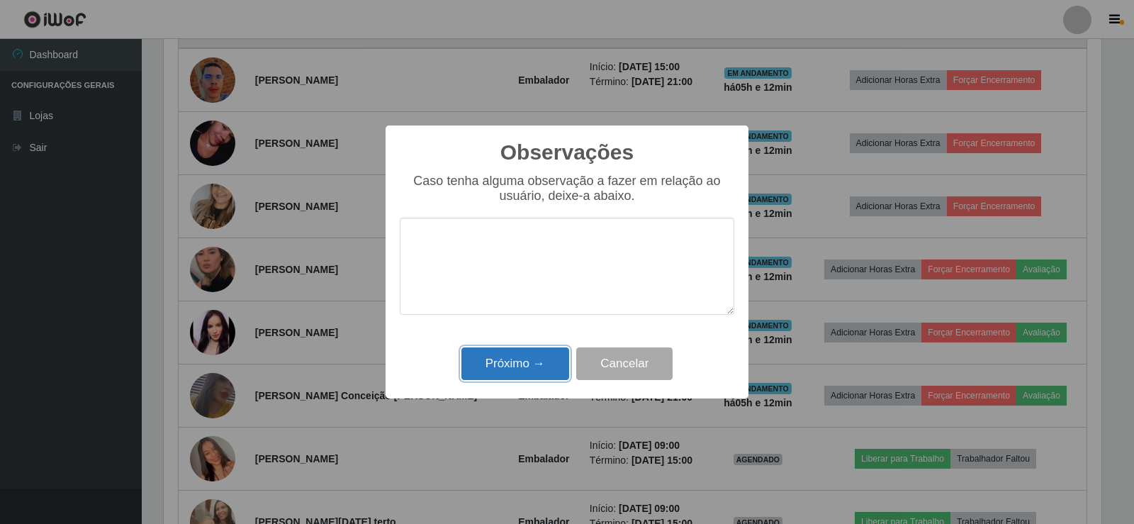
click at [524, 359] on button "Próximo →" at bounding box center [515, 363] width 108 height 33
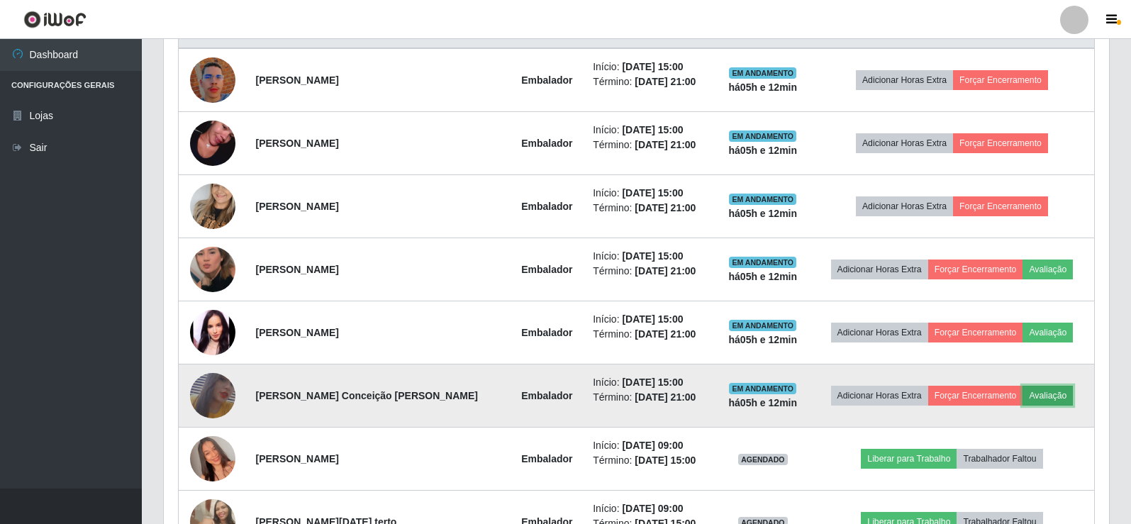
click at [1054, 393] on button "Avaliação" at bounding box center [1047, 396] width 50 height 20
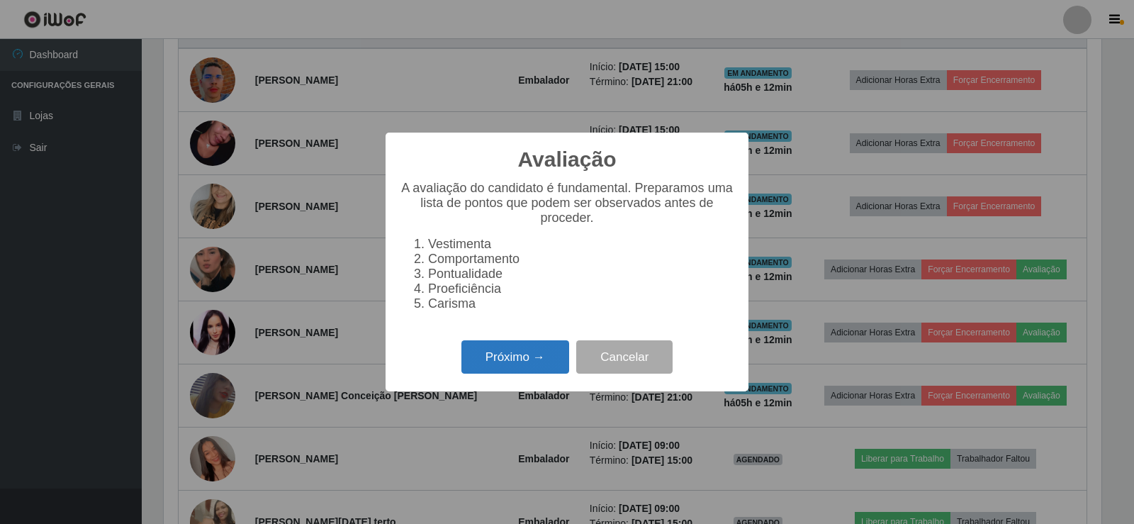
click at [508, 368] on button "Próximo →" at bounding box center [515, 356] width 108 height 33
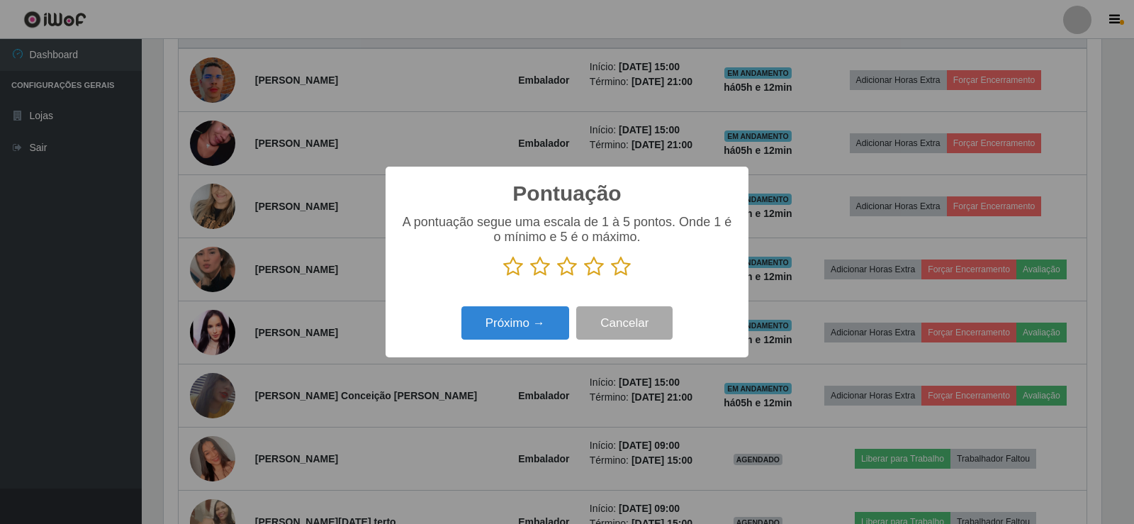
click at [612, 272] on icon at bounding box center [621, 266] width 20 height 21
click at [611, 277] on input "radio" at bounding box center [611, 277] width 0 height 0
click at [518, 319] on button "Próximo →" at bounding box center [515, 322] width 108 height 33
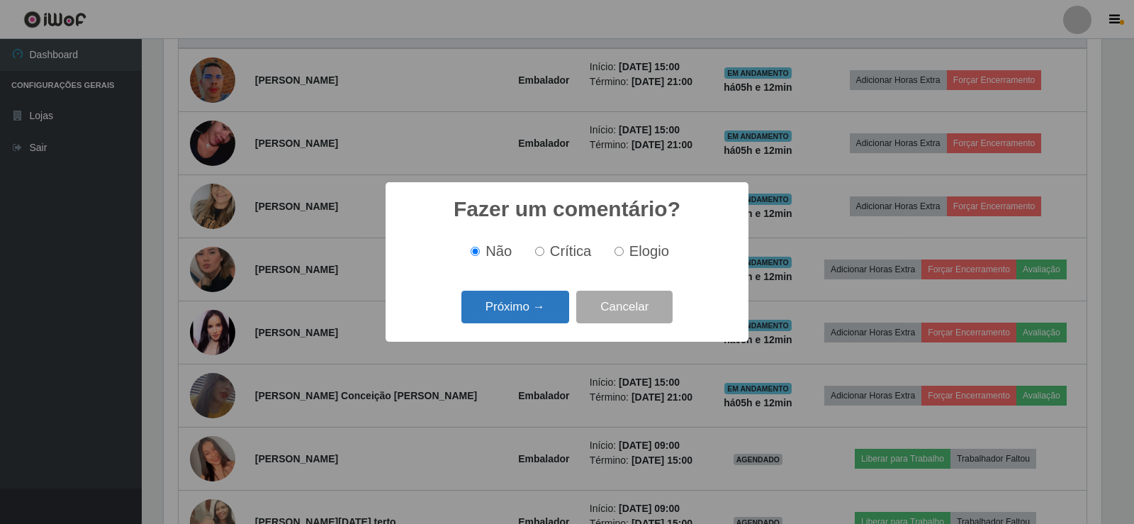
click at [499, 309] on button "Próximo →" at bounding box center [515, 307] width 108 height 33
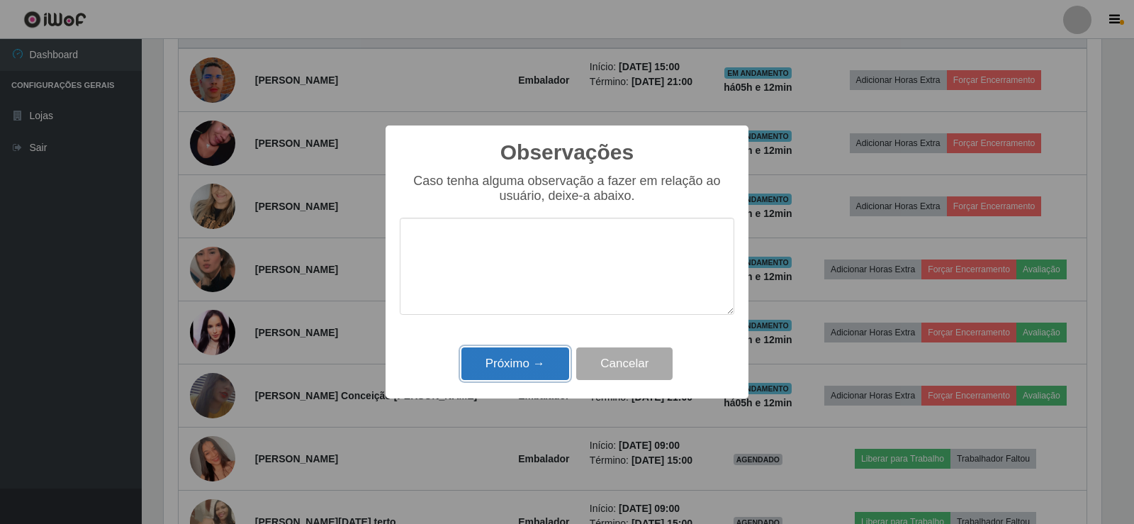
click at [504, 355] on button "Próximo →" at bounding box center [515, 363] width 108 height 33
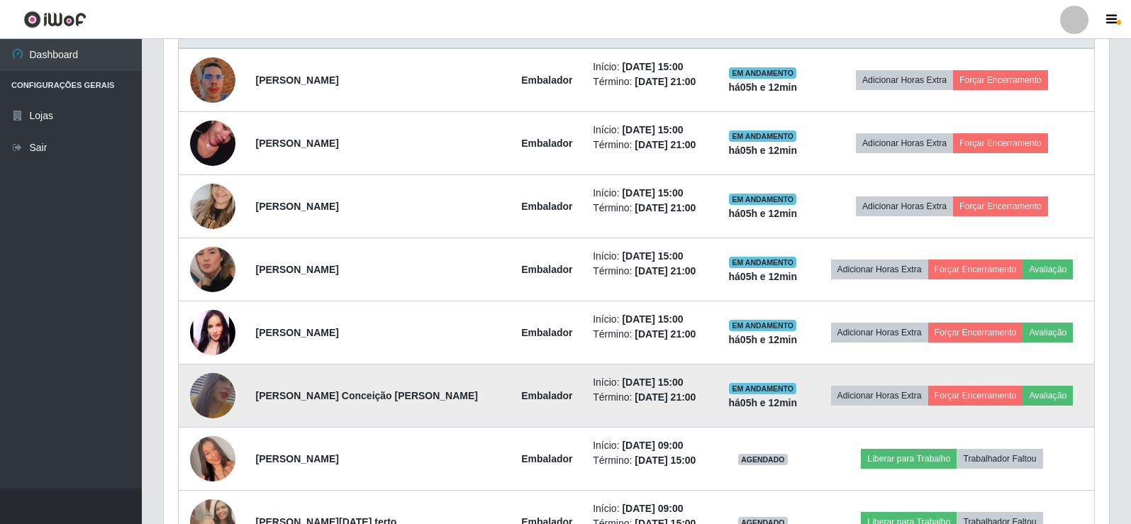
click at [217, 388] on img at bounding box center [212, 396] width 45 height 66
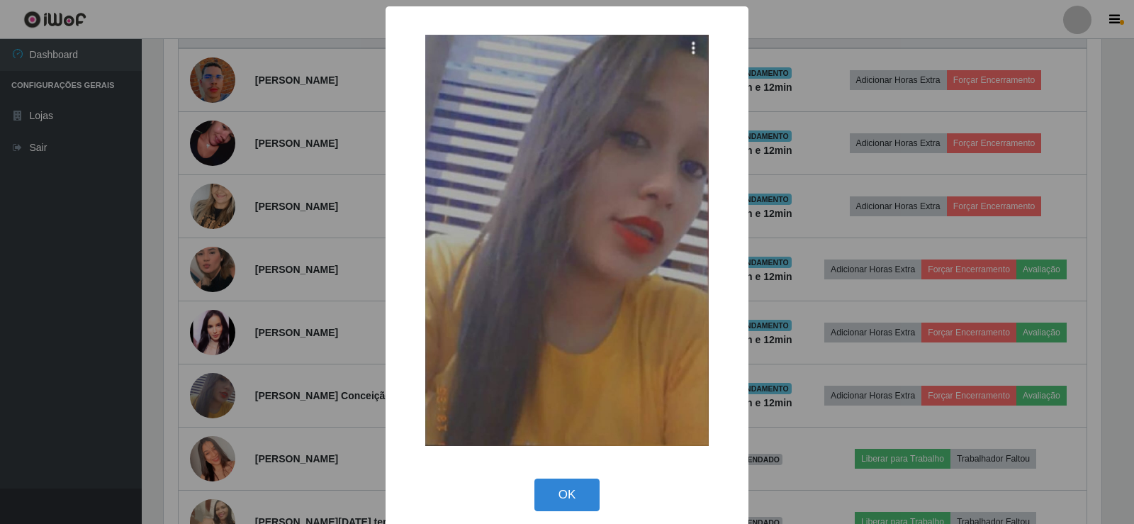
click at [256, 316] on div "× OK Cancel" at bounding box center [567, 262] width 1134 height 524
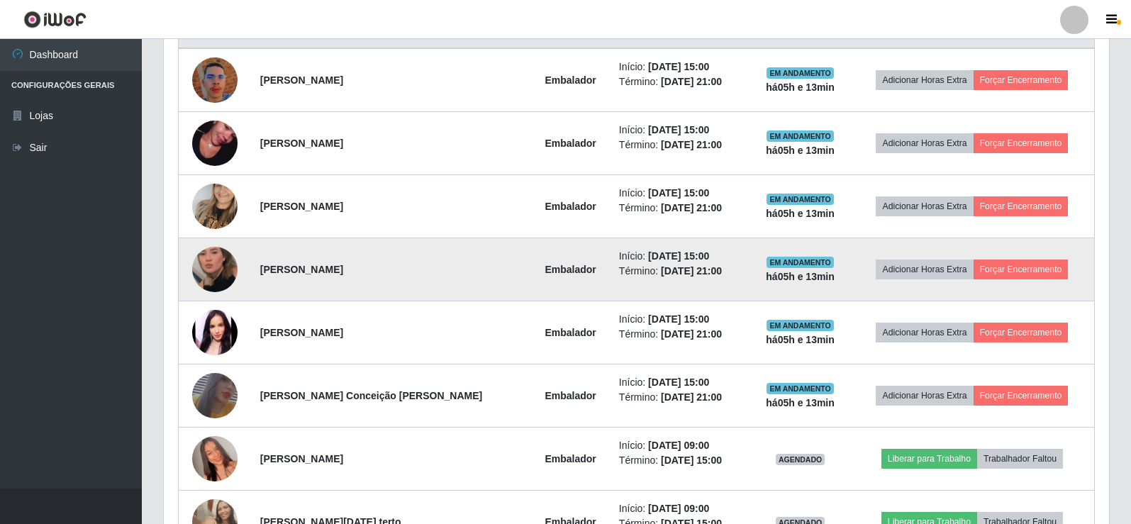
click at [202, 272] on img at bounding box center [214, 269] width 45 height 81
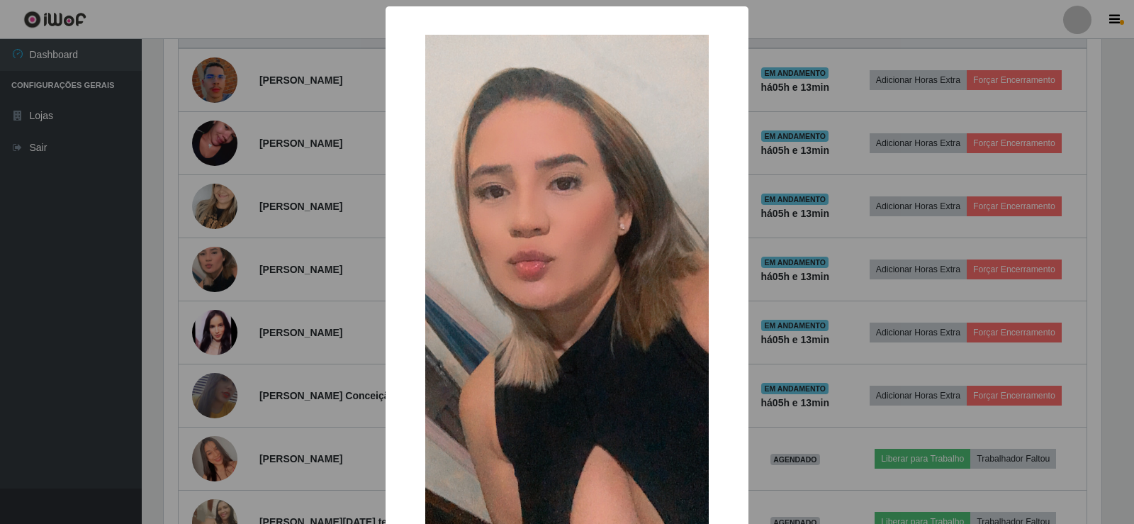
click at [254, 252] on div "× OK Cancel" at bounding box center [567, 262] width 1134 height 524
